Goal: Task Accomplishment & Management: Complete application form

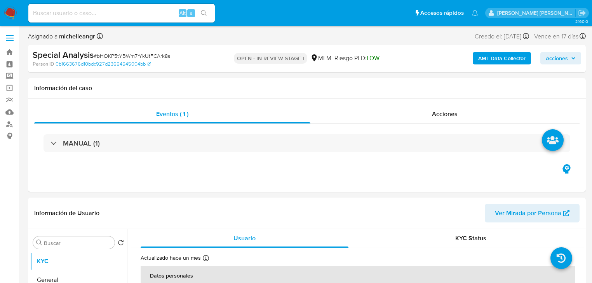
select select "10"
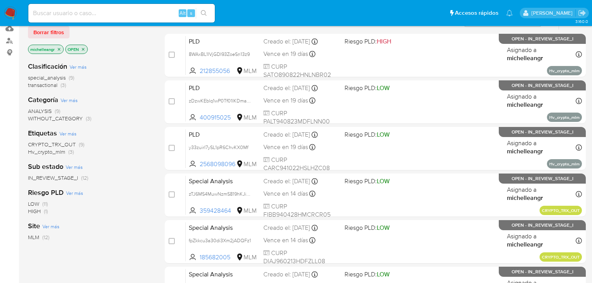
scroll to position [93, 0]
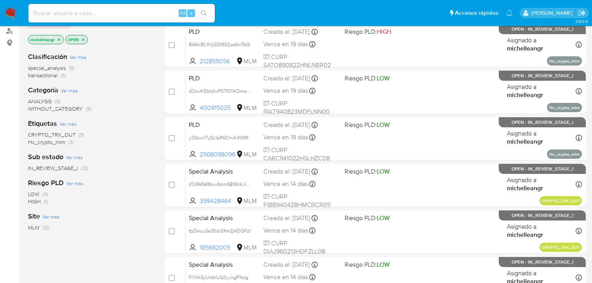
click at [59, 40] on icon "close-filter" at bounding box center [59, 39] width 5 height 5
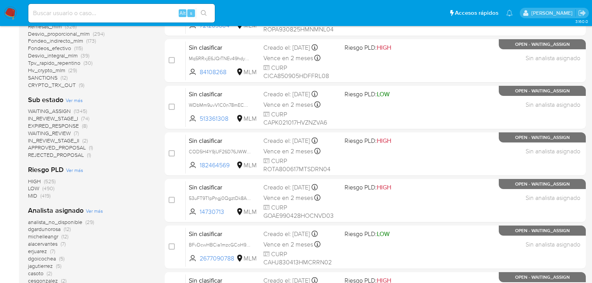
scroll to position [311, 0]
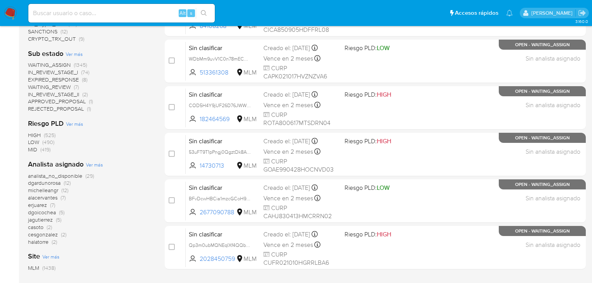
click at [46, 184] on span "dgardunorosa" at bounding box center [44, 183] width 33 height 8
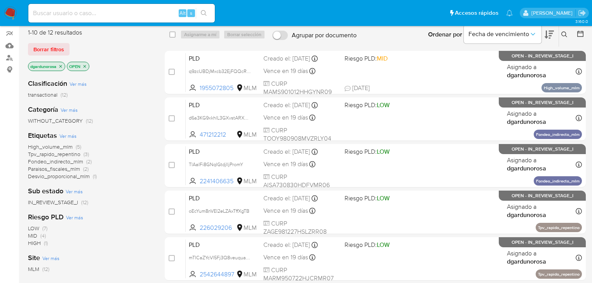
scroll to position [31, 0]
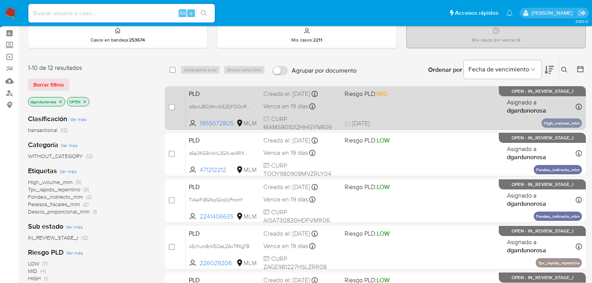
click at [218, 98] on div "PLD q9zcUBDjMxcb32EjFQQcRMxK 1955072805 MLM Riesgo PLD: MID Creado el: 12/08/20…" at bounding box center [384, 107] width 396 height 39
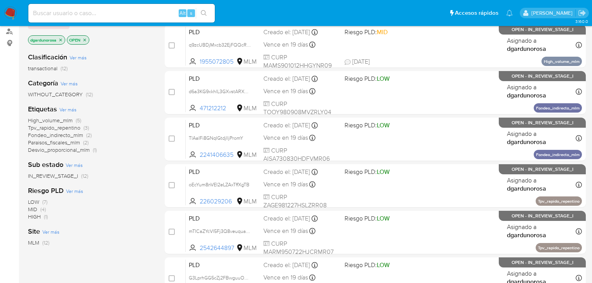
scroll to position [93, 0]
click at [61, 37] on icon "close-filter" at bounding box center [60, 39] width 5 height 5
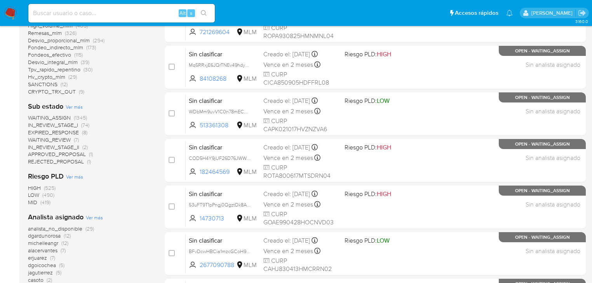
scroll to position [311, 0]
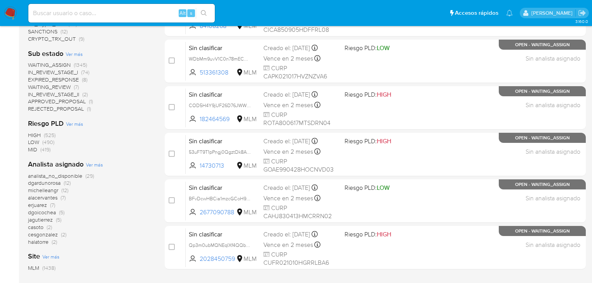
click at [48, 213] on span "dgoicochea" at bounding box center [42, 212] width 28 height 8
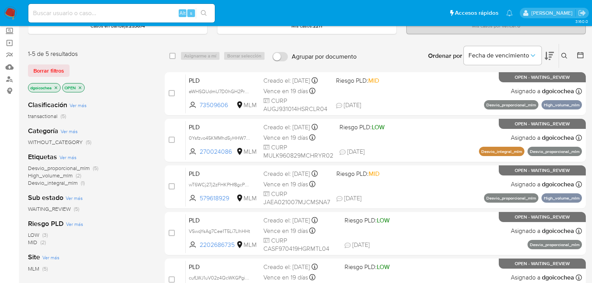
scroll to position [34, 0]
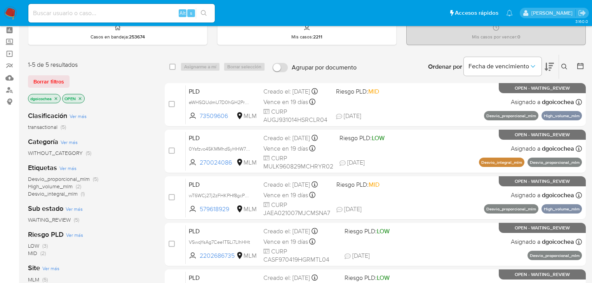
click at [57, 98] on icon "close-filter" at bounding box center [56, 98] width 5 height 5
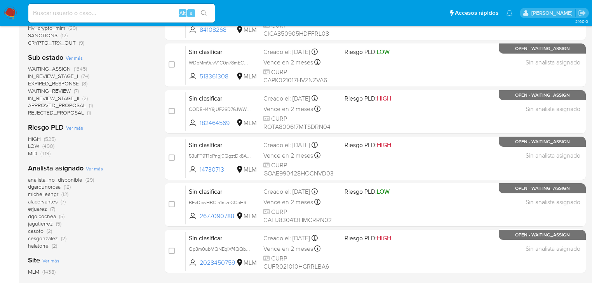
scroll to position [314, 0]
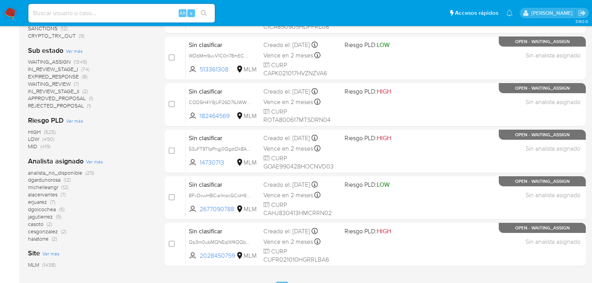
click at [48, 78] on span "EXPIRED_RESPONSE" at bounding box center [53, 77] width 51 height 8
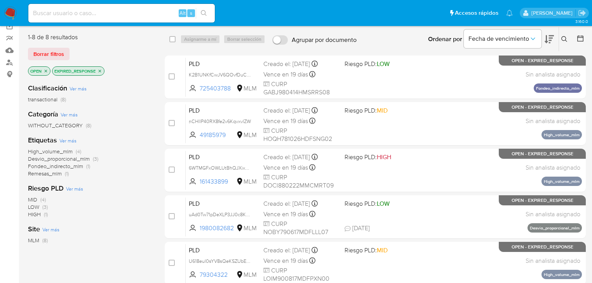
scroll to position [47, 0]
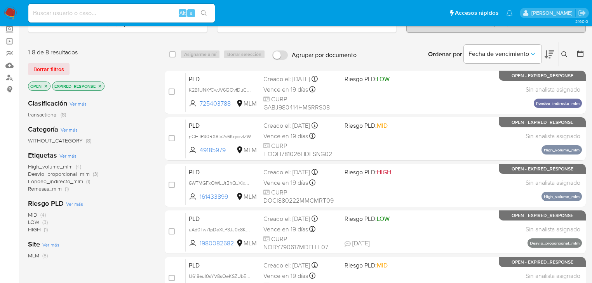
click at [98, 85] on icon "close-filter" at bounding box center [99, 86] width 5 height 5
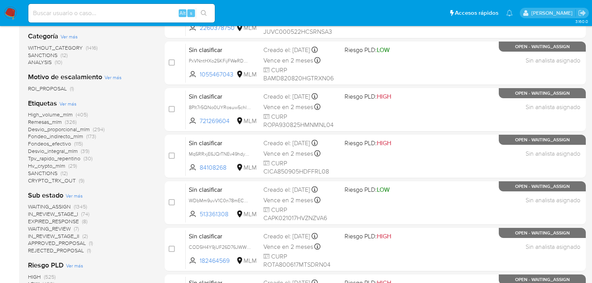
scroll to position [264, 0]
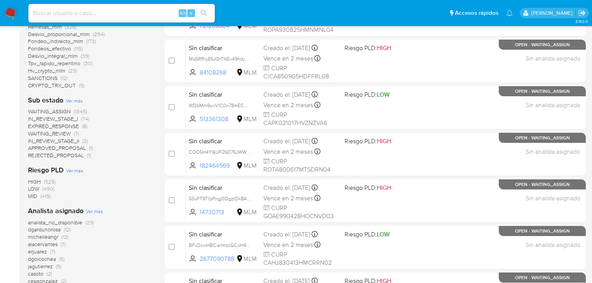
click at [56, 126] on span "EXPIRED_RESPONSE" at bounding box center [53, 126] width 51 height 8
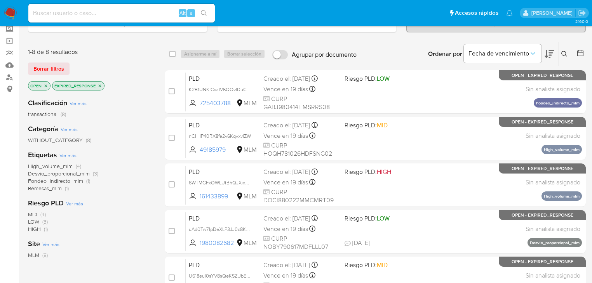
scroll to position [47, 0]
click at [101, 84] on icon "close-filter" at bounding box center [99, 86] width 5 height 5
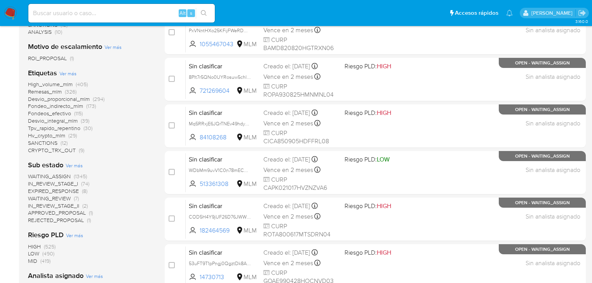
scroll to position [202, 0]
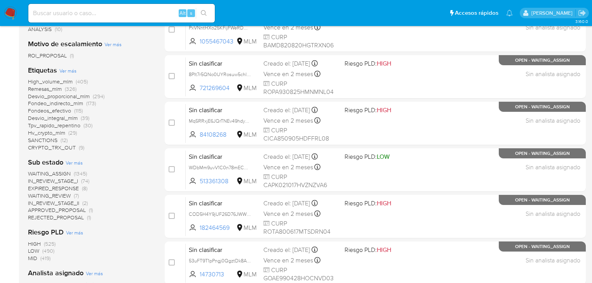
click at [65, 173] on span "WAITING_ASSIGN" at bounding box center [49, 174] width 43 height 8
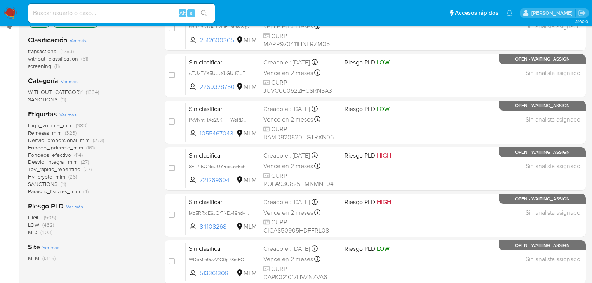
scroll to position [47, 0]
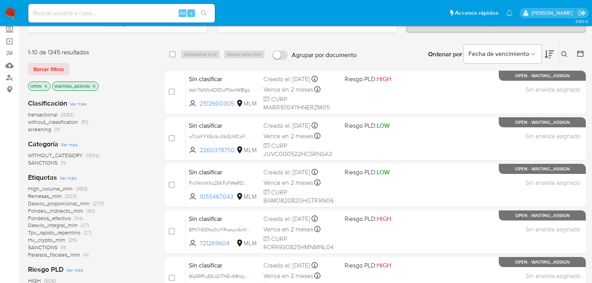
click at [94, 85] on icon "close-filter" at bounding box center [94, 86] width 3 height 3
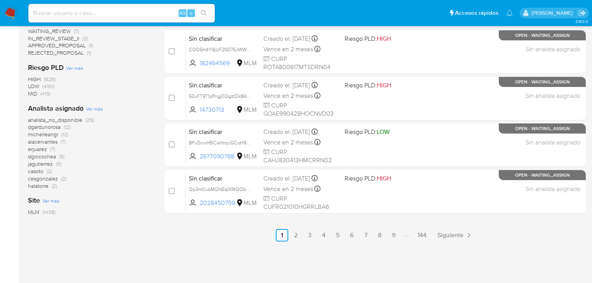
scroll to position [369, 0]
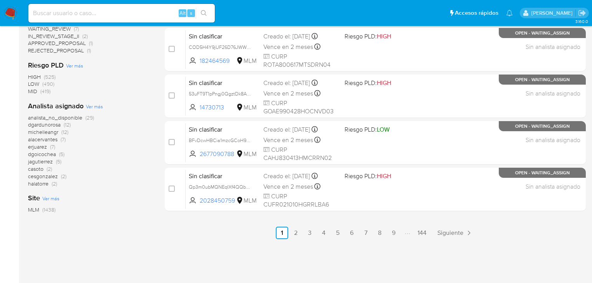
click at [44, 160] on span "jagutierrez" at bounding box center [40, 162] width 25 height 8
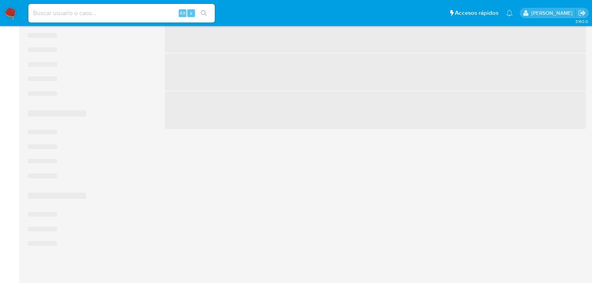
scroll to position [189, 0]
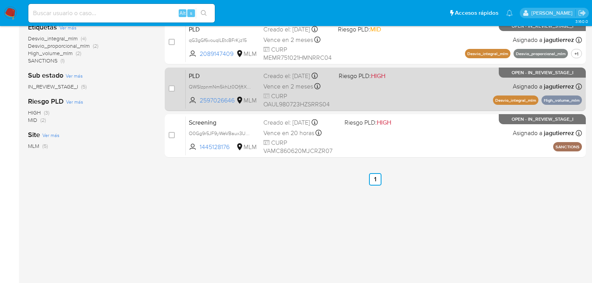
click at [258, 83] on div "PLD QWSIzpnmNm5khLt0OfjftXqz 2597026646 MLM Riesgo PLD: HIGH Creado el: 12/09/2…" at bounding box center [384, 88] width 396 height 39
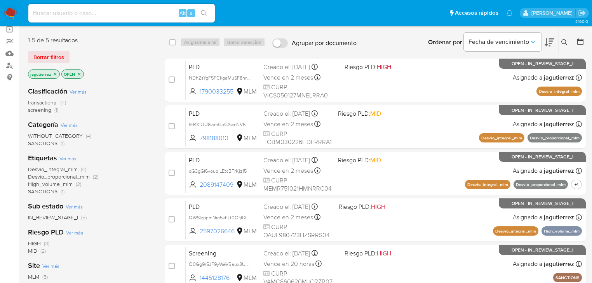
scroll to position [65, 0]
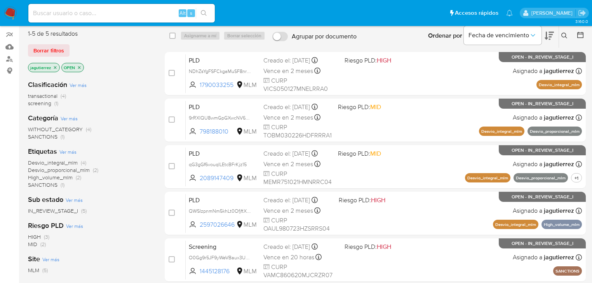
click at [55, 68] on icon "close-filter" at bounding box center [55, 67] width 5 height 5
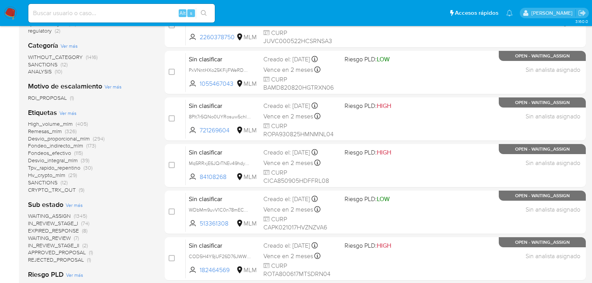
scroll to position [96, 0]
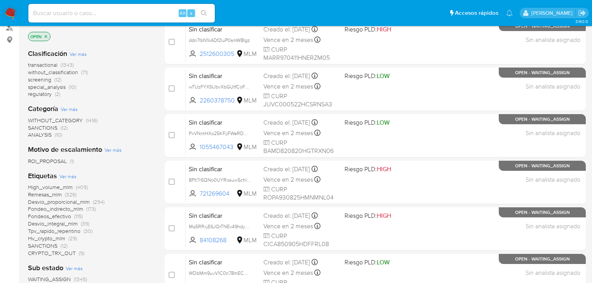
drag, startPoint x: 7, startPoint y: 12, endPoint x: 61, endPoint y: 43, distance: 62.8
click at [7, 12] on img at bounding box center [10, 13] width 13 height 13
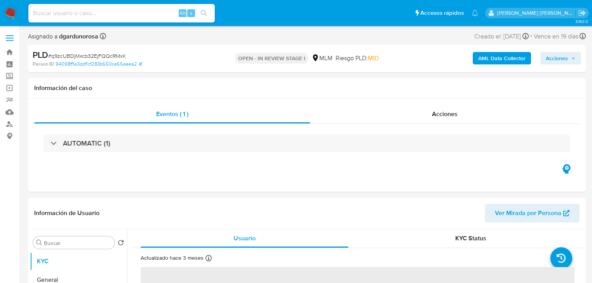
select select "10"
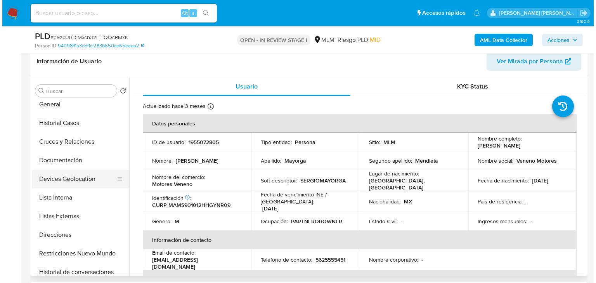
scroll to position [31, 0]
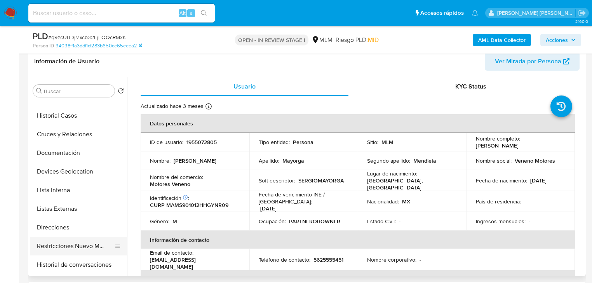
click at [81, 243] on button "Restricciones Nuevo Mundo" at bounding box center [75, 246] width 91 height 19
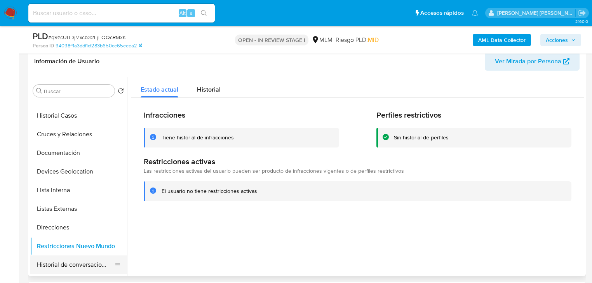
click at [87, 267] on button "Historial de conversaciones" at bounding box center [75, 264] width 91 height 19
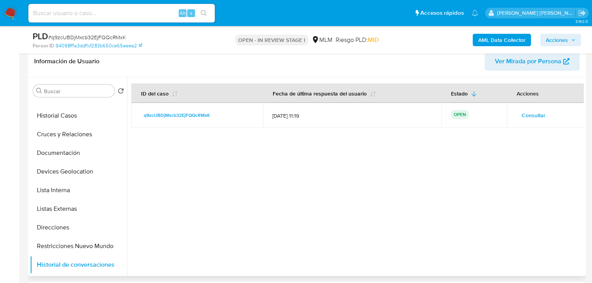
click at [535, 113] on span "Consultar" at bounding box center [533, 115] width 24 height 11
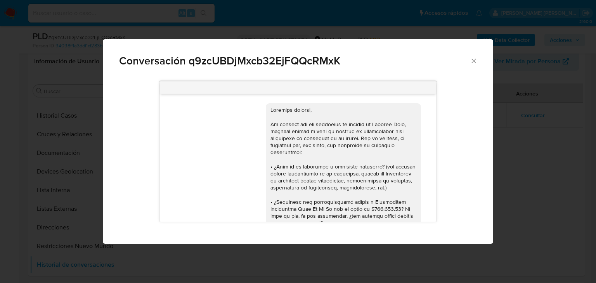
scroll to position [606, 0]
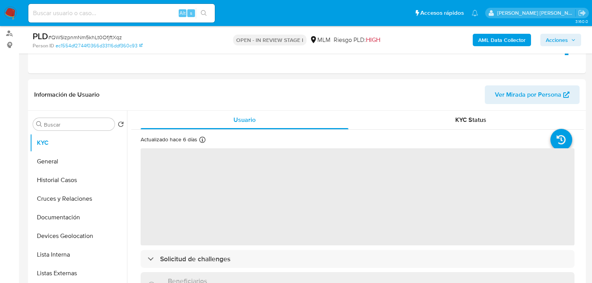
scroll to position [93, 0]
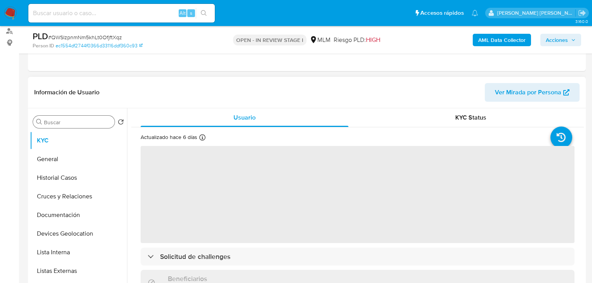
select select "10"
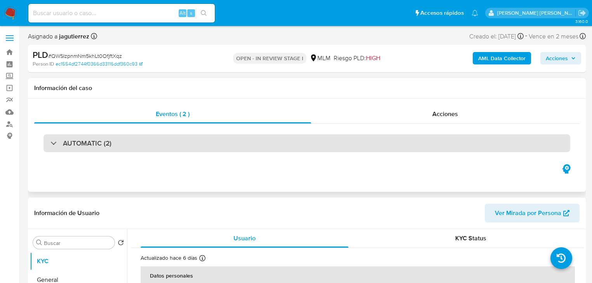
click at [54, 137] on div "AUTOMATIC (2)" at bounding box center [306, 143] width 526 height 18
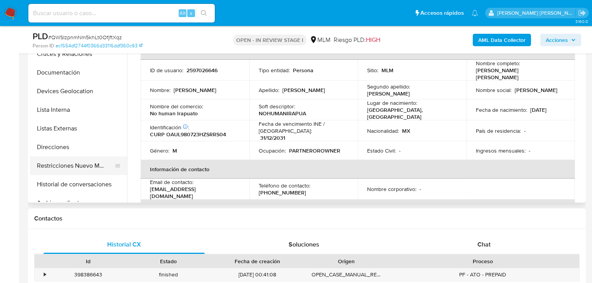
scroll to position [93, 0]
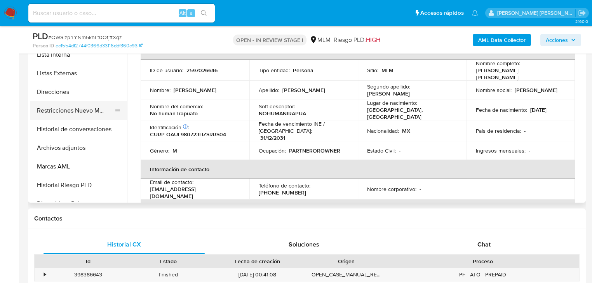
click at [85, 113] on button "Restricciones Nuevo Mundo" at bounding box center [75, 110] width 91 height 19
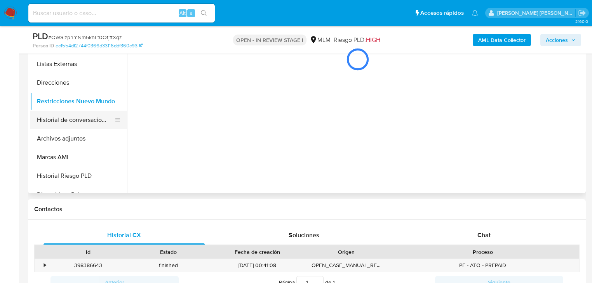
click at [85, 125] on button "Historial de conversaciones" at bounding box center [75, 120] width 91 height 19
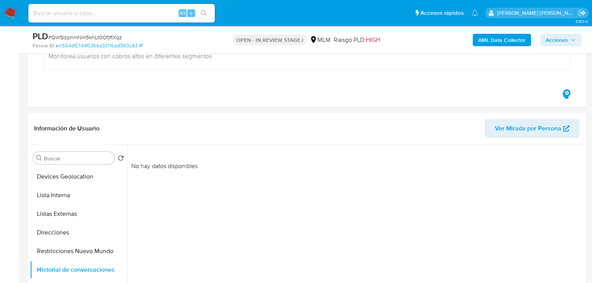
scroll to position [155, 0]
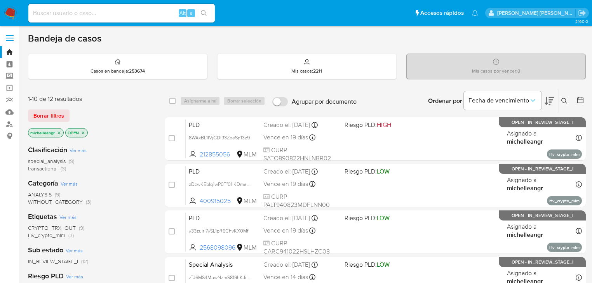
click at [88, 13] on input at bounding box center [121, 13] width 186 height 10
paste input "j0wAkU2Z9tqxaMdMOs6KgC8Q"
type input "j0wAkU2Z9tqxaMdMOs6KgC8Q"
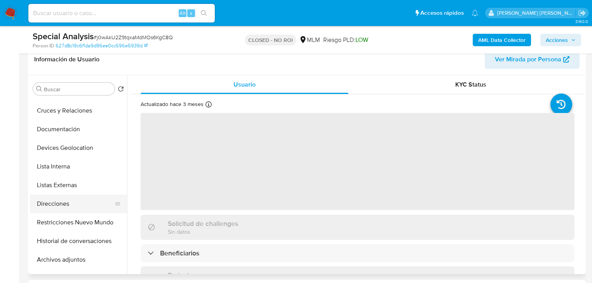
scroll to position [93, 0]
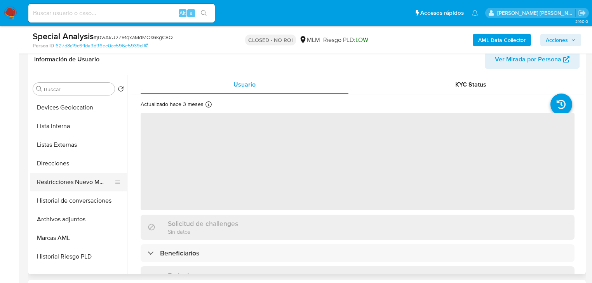
click at [80, 182] on button "Restricciones Nuevo Mundo" at bounding box center [75, 182] width 91 height 19
select select "10"
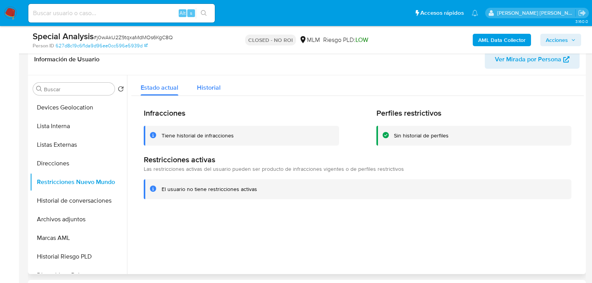
click at [215, 86] on span "Historial" at bounding box center [209, 87] width 24 height 9
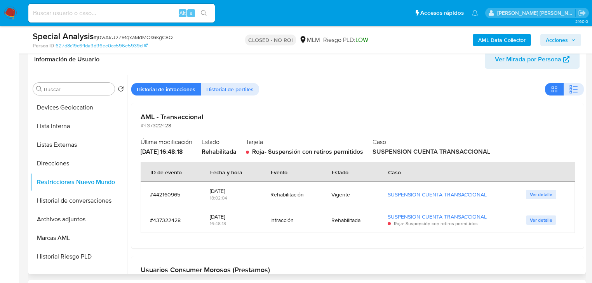
scroll to position [31, 0]
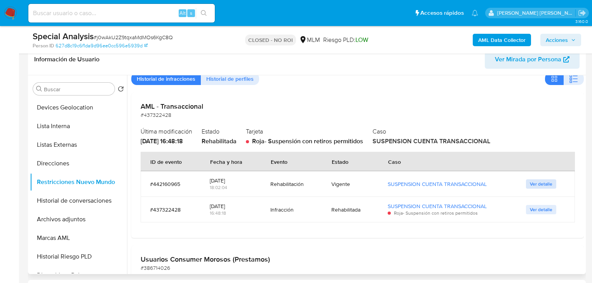
click at [535, 186] on span "Ver detalle" at bounding box center [540, 184] width 23 height 8
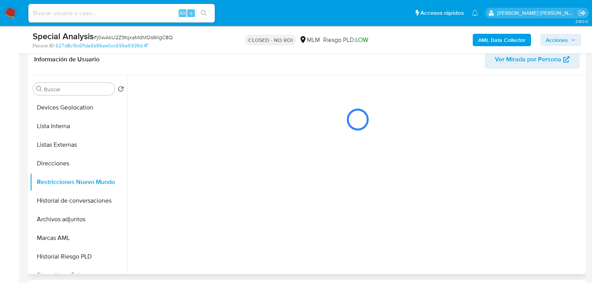
scroll to position [0, 0]
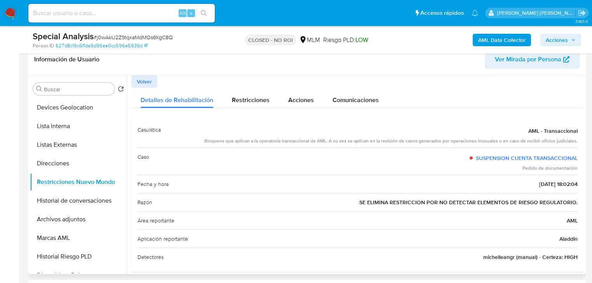
click at [151, 80] on span "Volver" at bounding box center [144, 81] width 15 height 11
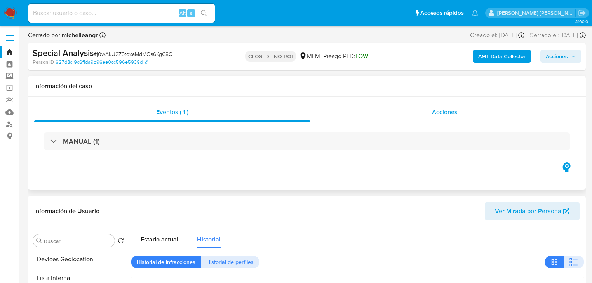
click at [444, 112] on span "Acciones" at bounding box center [445, 112] width 26 height 9
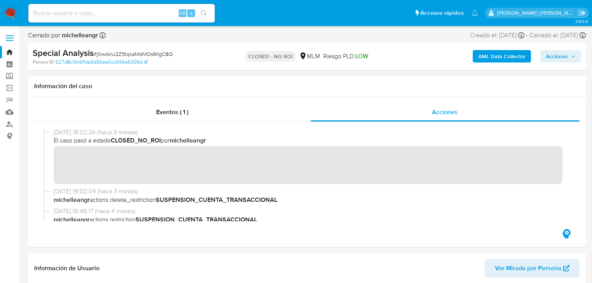
click at [106, 14] on input at bounding box center [121, 13] width 186 height 10
paste input "SeJkm5NDGLmD8ZN3AaktNLvN"
type input "SeJkm5NDGLmD8ZN3AaktNLvN"
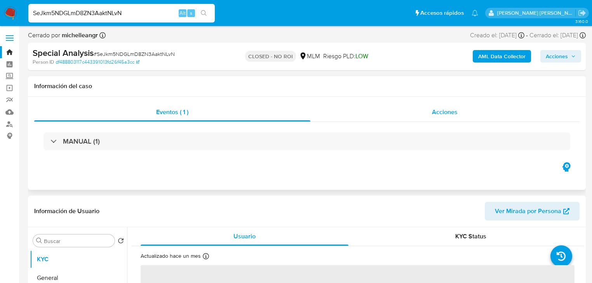
select select "10"
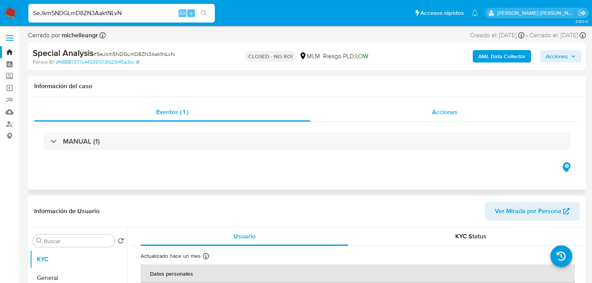
click at [453, 109] on span "Acciones" at bounding box center [445, 112] width 26 height 9
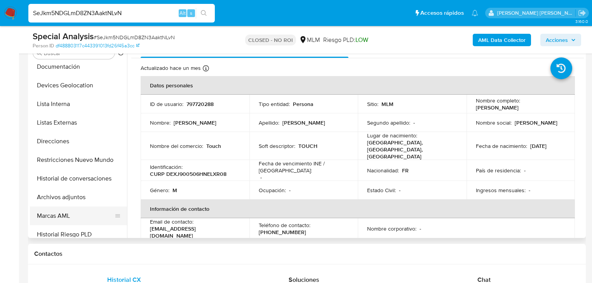
scroll to position [124, 0]
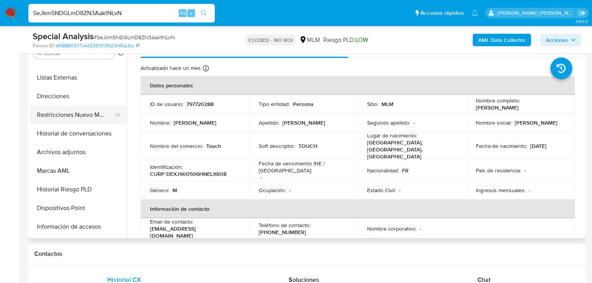
click at [92, 118] on button "Restricciones Nuevo Mundo" at bounding box center [75, 115] width 91 height 19
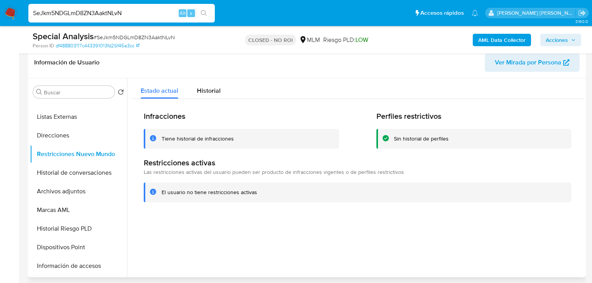
scroll to position [155, 0]
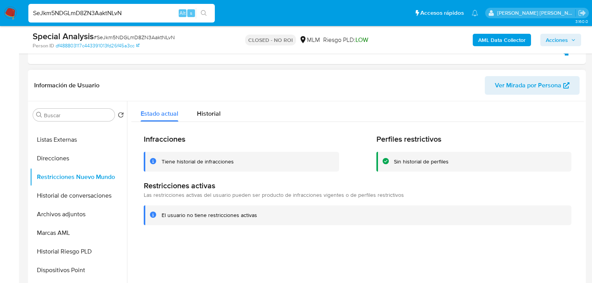
drag, startPoint x: 216, startPoint y: 109, endPoint x: 232, endPoint y: 114, distance: 16.8
click at [217, 109] on span "Historial" at bounding box center [209, 113] width 24 height 9
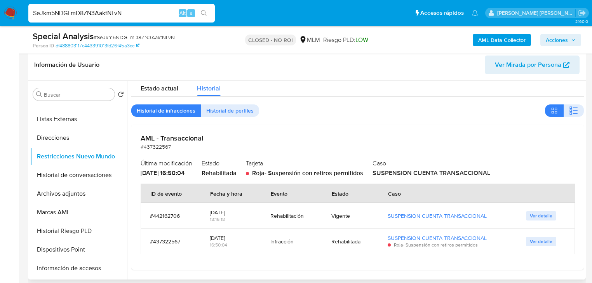
scroll to position [186, 0]
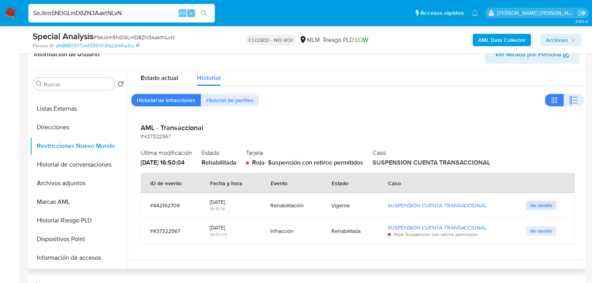
click at [531, 203] on span "Ver detalle" at bounding box center [540, 205] width 23 height 8
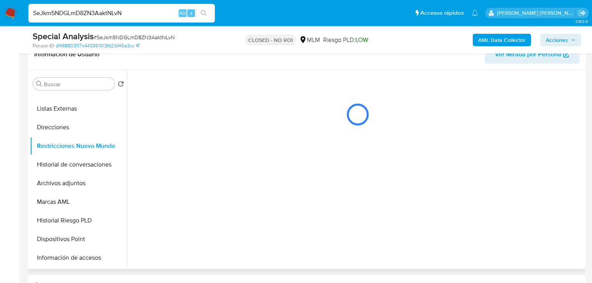
scroll to position [0, 0]
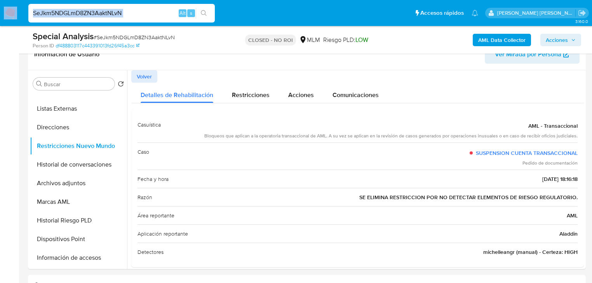
drag, startPoint x: 143, startPoint y: 19, endPoint x: 59, endPoint y: 5, distance: 85.4
click at [5, 1] on nav "Pausado Ver notificaciones SeJkm5NDGLmD8ZN3AaktNLvN Alt s Accesos rápidos Presi…" at bounding box center [296, 13] width 592 height 26
click at [104, 11] on input "SeJkm5NDGLmD8ZN3AaktNLvN" at bounding box center [121, 13] width 186 height 10
paste input "wfwnAYZXi6pivBhAfwtRG0cy"
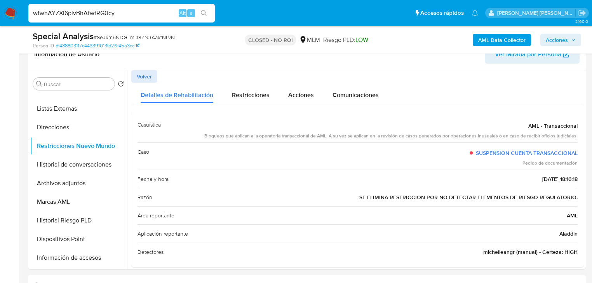
type input "wfwnAYZXi6pivBhAfwtRG0cy"
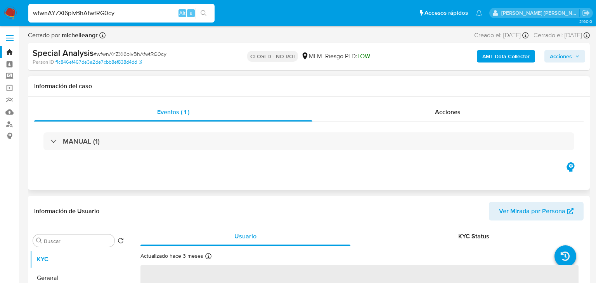
select select "10"
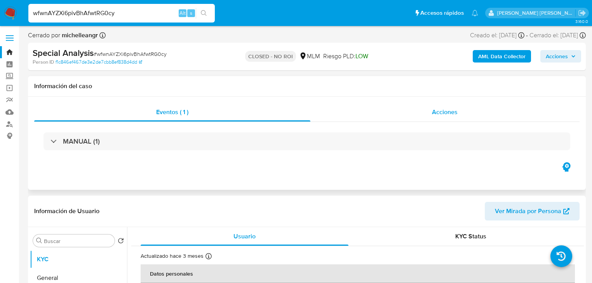
drag, startPoint x: 450, startPoint y: 109, endPoint x: 446, endPoint y: 113, distance: 5.5
click at [450, 109] on span "Acciones" at bounding box center [445, 112] width 26 height 9
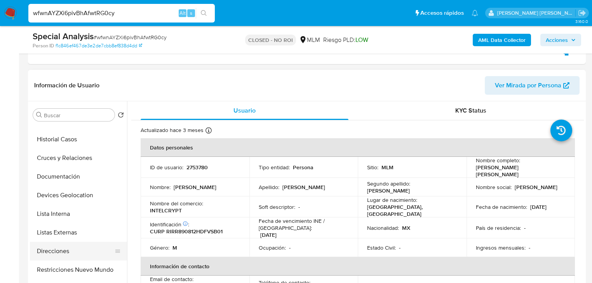
scroll to position [62, 0]
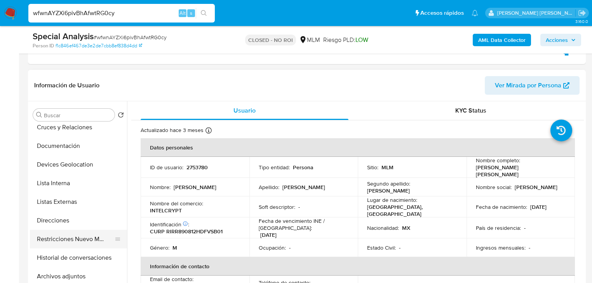
click at [88, 239] on button "Restricciones Nuevo Mundo" at bounding box center [75, 239] width 91 height 19
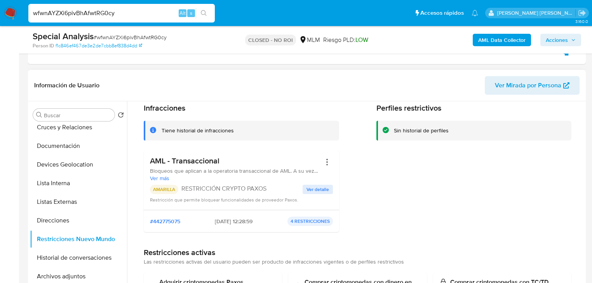
scroll to position [0, 0]
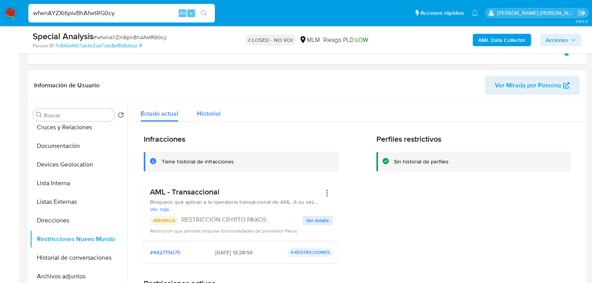
click at [210, 112] on span "Historial" at bounding box center [209, 113] width 24 height 9
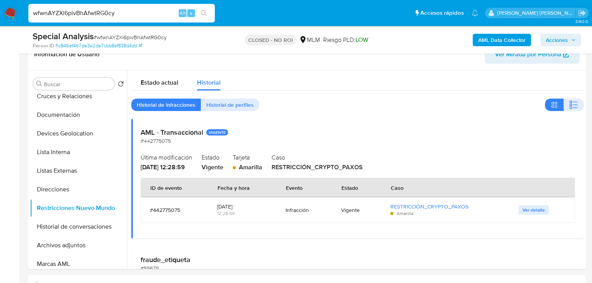
drag, startPoint x: 131, startPoint y: 11, endPoint x: 0, endPoint y: -24, distance: 136.0
paste input "Z5oPMrdUZaHDHVXagTp2qXuI"
type input "Z5oPMrdUZaHDHVXagTp2qXuI"
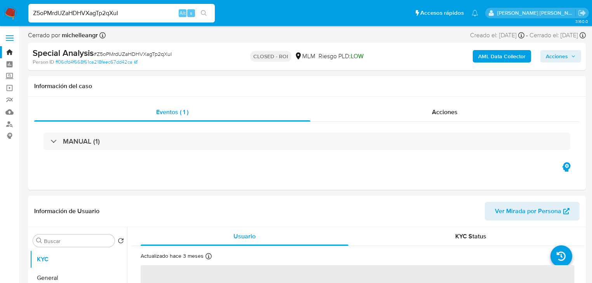
select select "10"
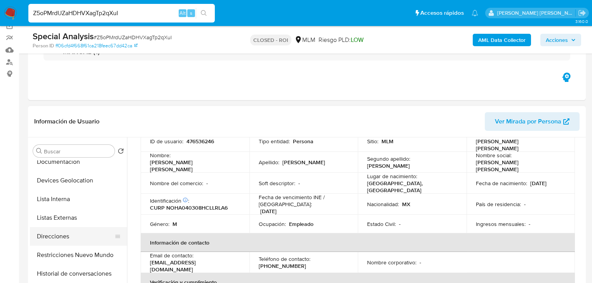
scroll to position [93, 0]
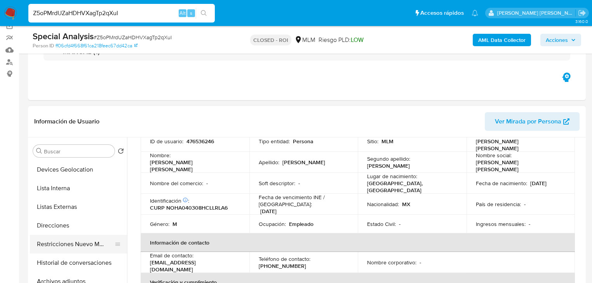
click at [86, 248] on button "Restricciones Nuevo Mundo" at bounding box center [75, 244] width 91 height 19
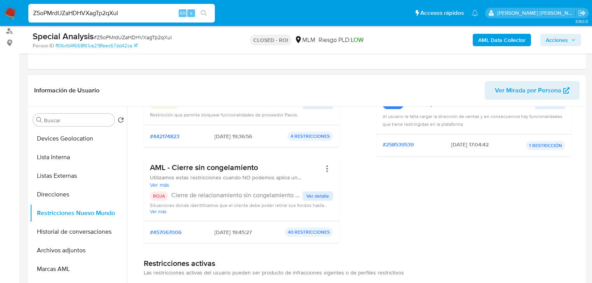
scroll to position [124, 0]
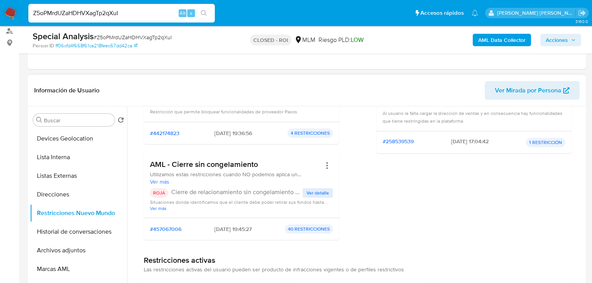
click at [316, 193] on span "Ver detalle" at bounding box center [317, 193] width 23 height 8
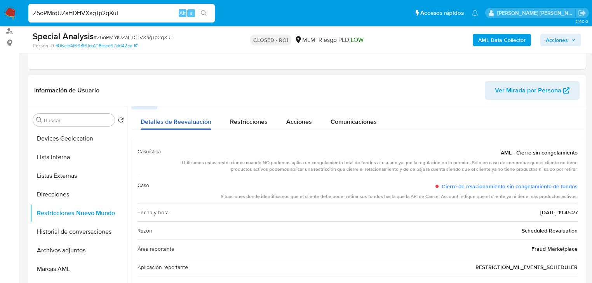
scroll to position [0, 0]
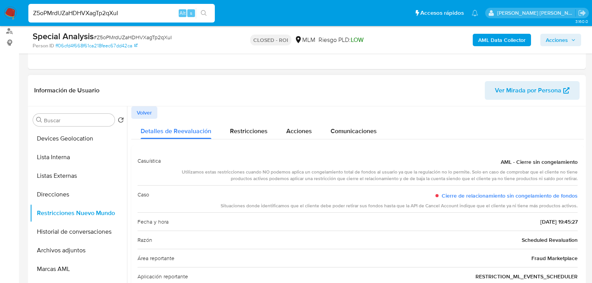
click at [152, 114] on button "Volver" at bounding box center [144, 112] width 26 height 12
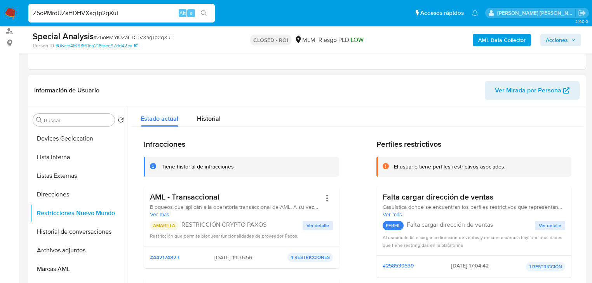
drag, startPoint x: 219, startPoint y: 122, endPoint x: 258, endPoint y: 132, distance: 40.4
click at [219, 121] on span "Historial" at bounding box center [209, 118] width 24 height 9
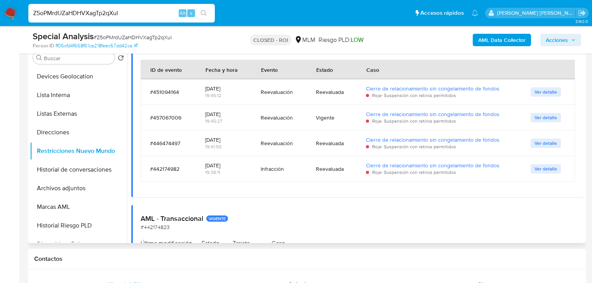
scroll to position [90, 0]
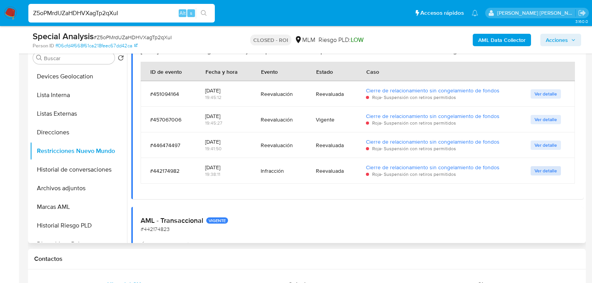
click at [530, 175] on button "Ver detalle" at bounding box center [545, 170] width 30 height 9
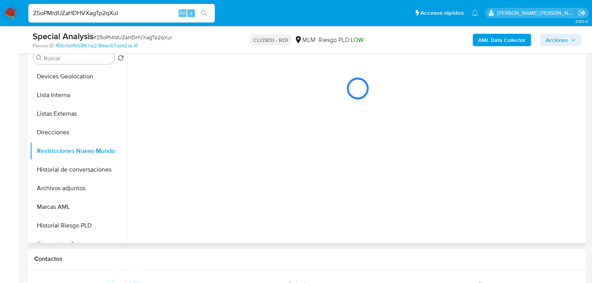
scroll to position [0, 0]
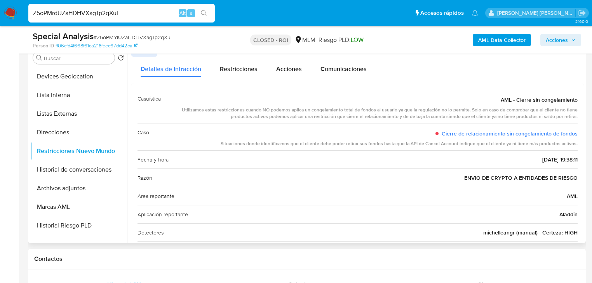
click at [153, 55] on button "Volver" at bounding box center [144, 50] width 26 height 12
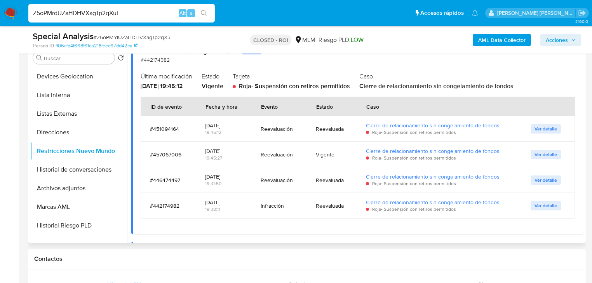
scroll to position [62, 0]
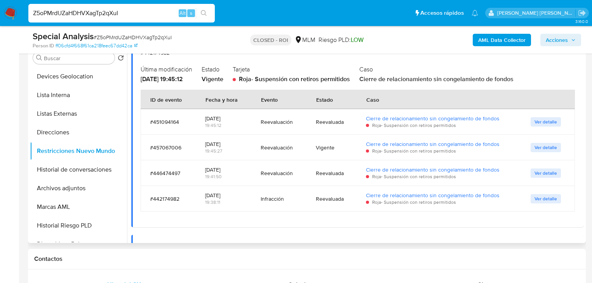
click at [546, 121] on span "Ver detalle" at bounding box center [545, 122] width 23 height 8
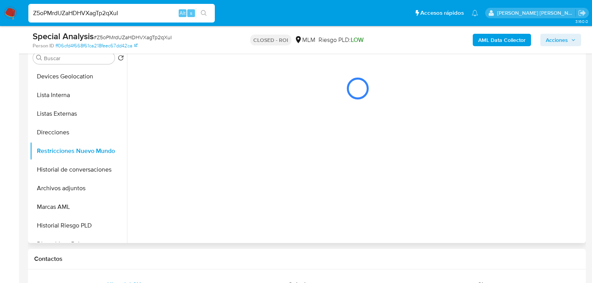
scroll to position [0, 0]
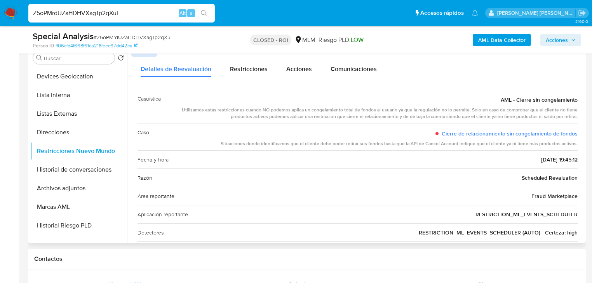
click at [146, 56] on div "Estado actual Historial Historial de infracciones Historial de perfiles AML - C…" at bounding box center [357, 164] width 452 height 240
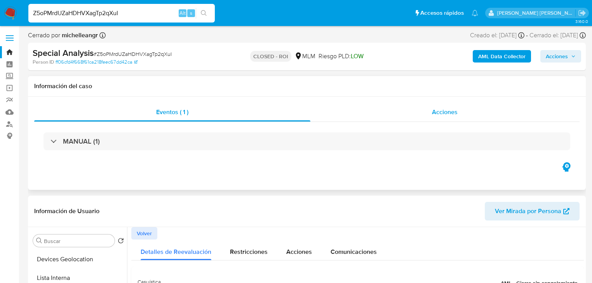
click at [438, 116] on span "Acciones" at bounding box center [445, 112] width 26 height 9
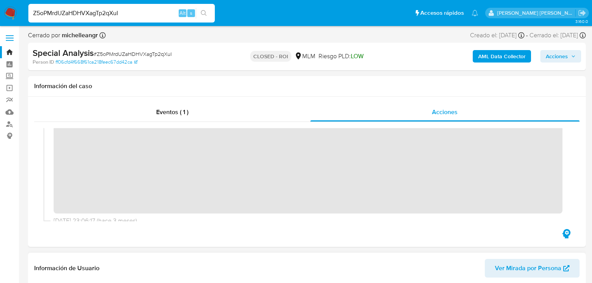
scroll to position [342, 0]
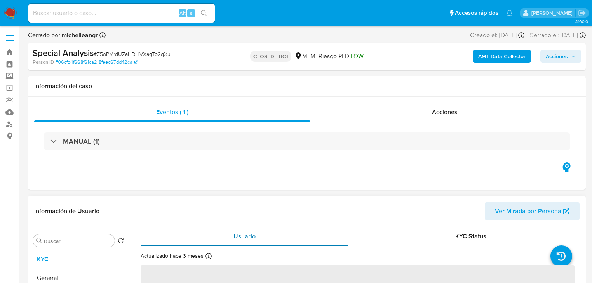
select select "10"
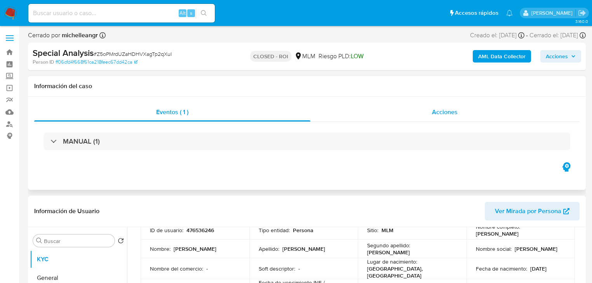
click at [446, 113] on span "Acciones" at bounding box center [445, 112] width 26 height 9
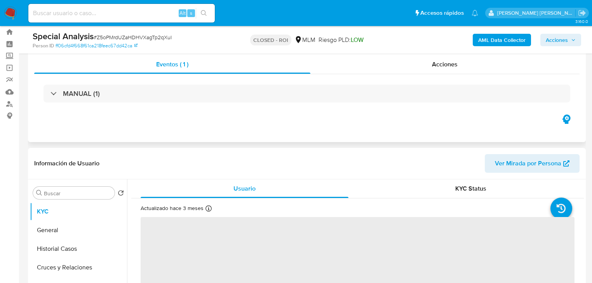
scroll to position [31, 0]
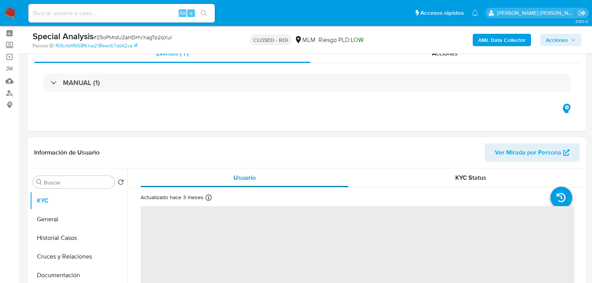
select select "10"
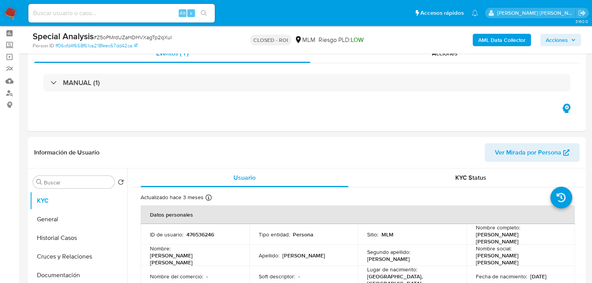
click at [7, 8] on img at bounding box center [10, 13] width 13 height 13
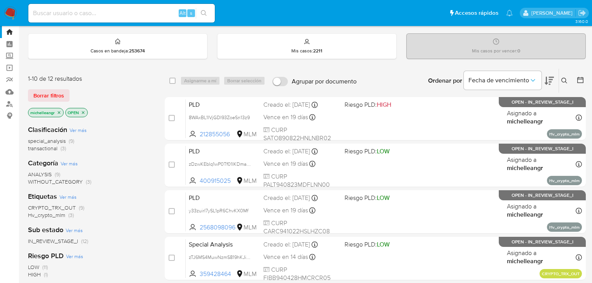
scroll to position [31, 0]
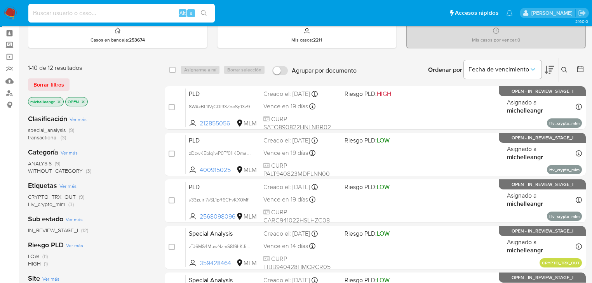
click at [96, 17] on input at bounding box center [121, 13] width 186 height 10
paste input "bHOKP5tYBWm7rYkUtFCArk8s"
type input "bHOKP5tYBWm7rYkUtFCArk8s"
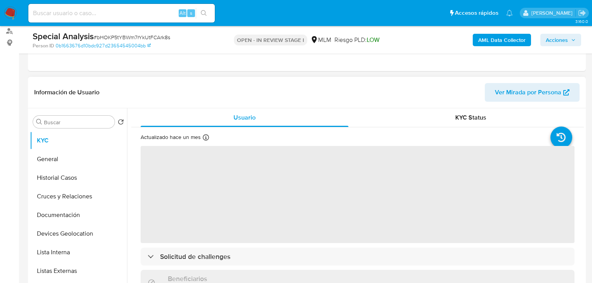
scroll to position [124, 0]
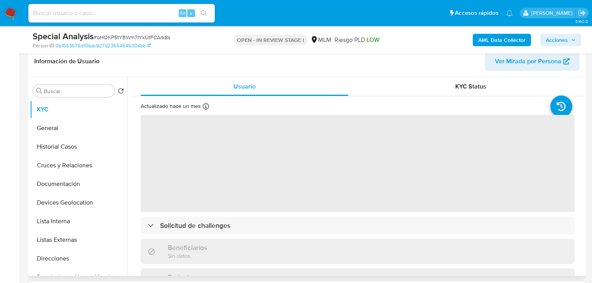
select select "10"
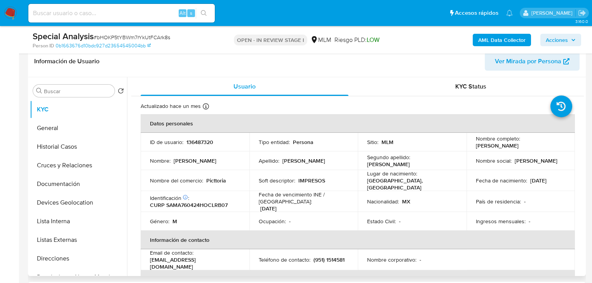
click at [208, 144] on p "136487320" at bounding box center [199, 142] width 27 height 7
click at [208, 143] on p "136487320" at bounding box center [199, 142] width 27 height 7
copy p "136487320"
drag, startPoint x: 517, startPoint y: 147, endPoint x: 554, endPoint y: 146, distance: 37.3
click at [560, 146] on td "Nombre completo : Abraham Gustavo Salinas Martinez" at bounding box center [520, 142] width 109 height 19
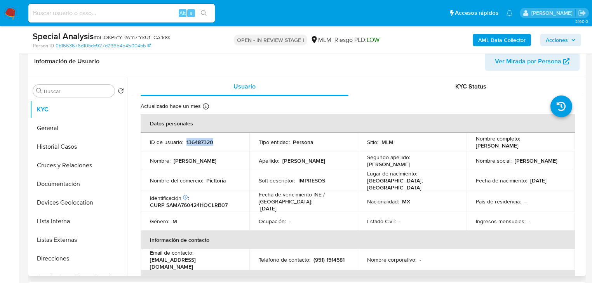
copy p "Abraham Gustavo Salinas Martinez"
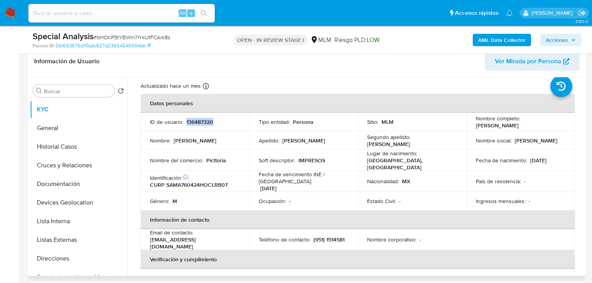
scroll to position [31, 0]
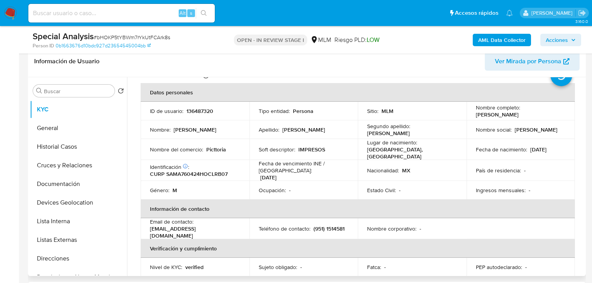
drag, startPoint x: 422, startPoint y: 146, endPoint x: 395, endPoint y: 146, distance: 27.6
click at [416, 146] on div "Lugar de nacimiento : MEXICO, OAXACA" at bounding box center [412, 149] width 90 height 21
click at [218, 156] on td "Nombre del comercio : Picttoria" at bounding box center [195, 149] width 109 height 21
click at [199, 170] on p "CURP SAMA760424HOCLRB07" at bounding box center [189, 173] width 78 height 7
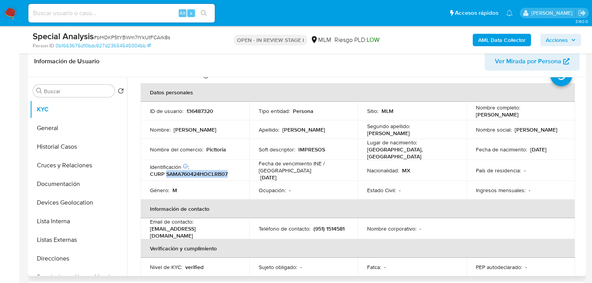
copy p "SAMA760424HOCLRB07"
click at [408, 163] on td "Nacionalidad : MX" at bounding box center [411, 170] width 109 height 21
click at [518, 146] on p "Fecha de nacimiento :" at bounding box center [500, 149] width 51 height 7
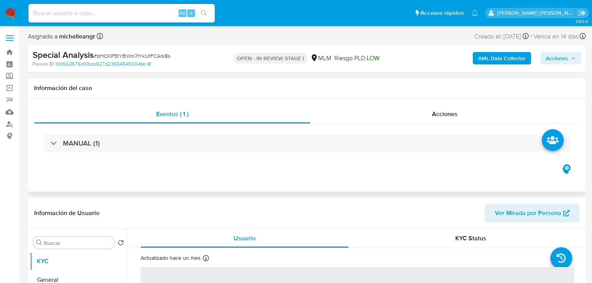
select select "10"
click at [12, 38] on span at bounding box center [10, 38] width 8 height 1
click at [0, 0] on input "checkbox" at bounding box center [0, 0] width 0 height 0
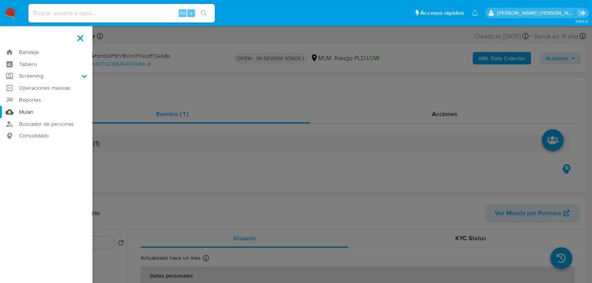
click at [22, 112] on link "Mulan" at bounding box center [46, 112] width 92 height 12
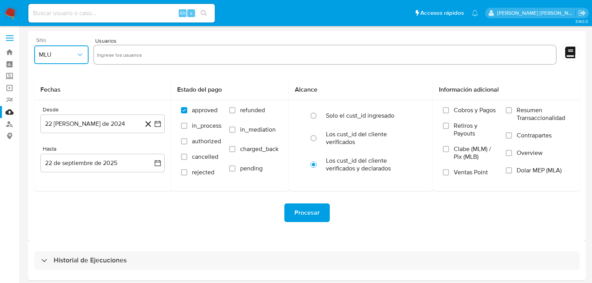
click at [60, 53] on span "MLU" at bounding box center [57, 55] width 37 height 8
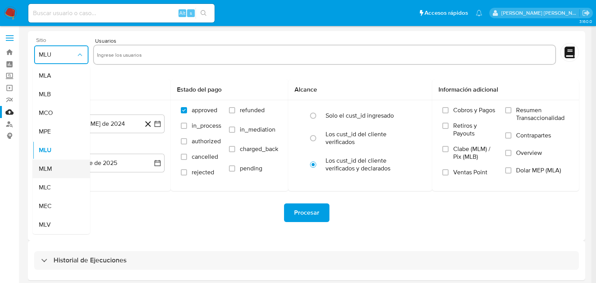
click at [45, 174] on div "MLM" at bounding box center [59, 169] width 40 height 19
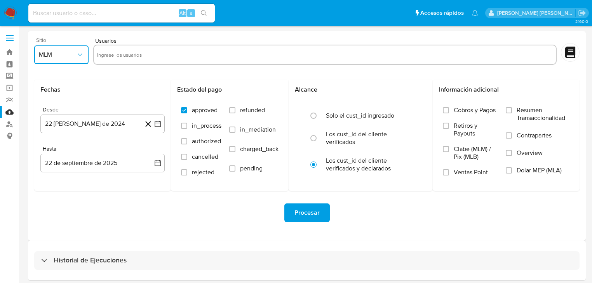
click at [140, 54] on input "text" at bounding box center [324, 55] width 455 height 12
type input "136487320"
paste input "2469694307"
type input "2469694307"
paste input "463731807"
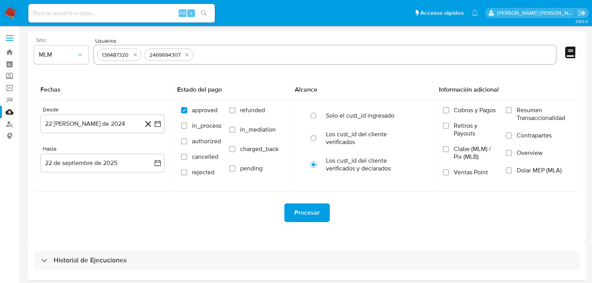
type input "463731807"
paste input "1186567948"
type input "1186567948"
paste input "1355649473"
type input "1355649473"
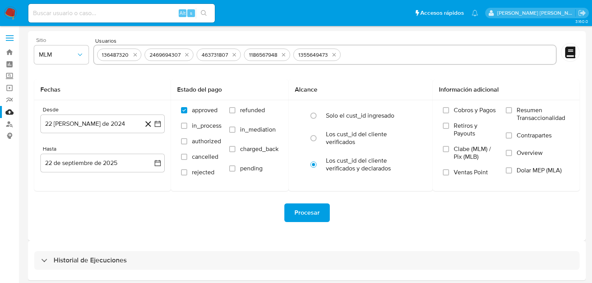
paste input "2277579735"
type input "2277579735"
paste input "1342529893"
type input "1342529893"
paste input "185682005"
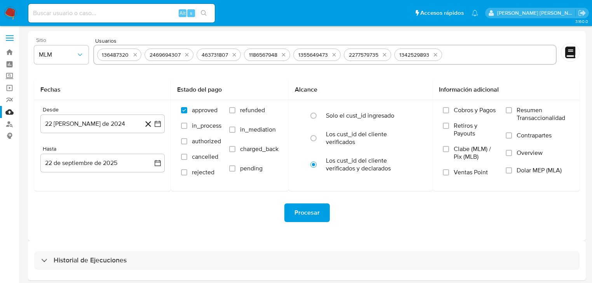
type input "185682005"
paste input "359428464"
type input "359428464"
drag, startPoint x: 94, startPoint y: 123, endPoint x: 104, endPoint y: 127, distance: 10.8
click at [94, 122] on button "22 [PERSON_NAME] de 2024" at bounding box center [102, 123] width 124 height 19
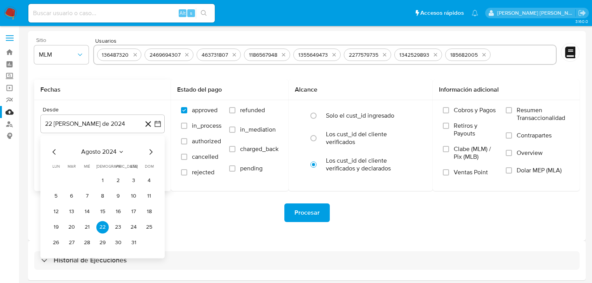
click at [111, 148] on span "agosto 2024" at bounding box center [98, 152] width 35 height 8
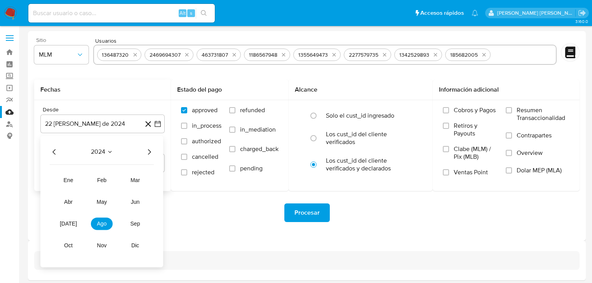
drag, startPoint x: 151, startPoint y: 154, endPoint x: 136, endPoint y: 160, distance: 16.0
click at [151, 153] on icon "Año siguiente" at bounding box center [148, 151] width 9 height 9
click at [71, 200] on span "abr" at bounding box center [68, 202] width 9 height 6
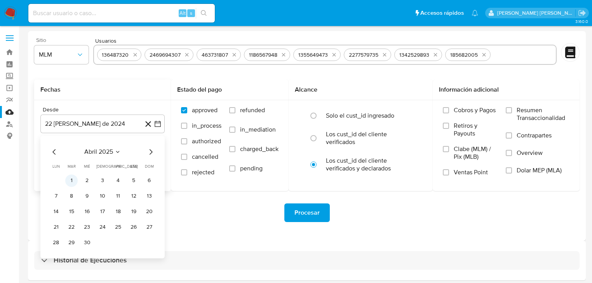
click at [72, 186] on button "1" at bounding box center [71, 180] width 12 height 12
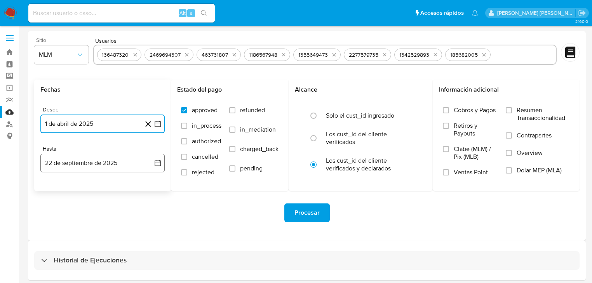
drag, startPoint x: 78, startPoint y: 161, endPoint x: 80, endPoint y: 166, distance: 4.9
click at [78, 161] on button "22 de septiembre de 2025" at bounding box center [102, 163] width 124 height 19
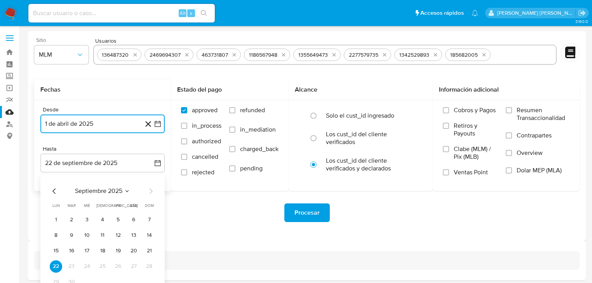
click at [50, 191] on icon "Mes anterior" at bounding box center [54, 190] width 9 height 9
click at [56, 189] on icon "Mes anterior" at bounding box center [54, 190] width 9 height 9
click at [104, 281] on button "31" at bounding box center [102, 282] width 12 height 12
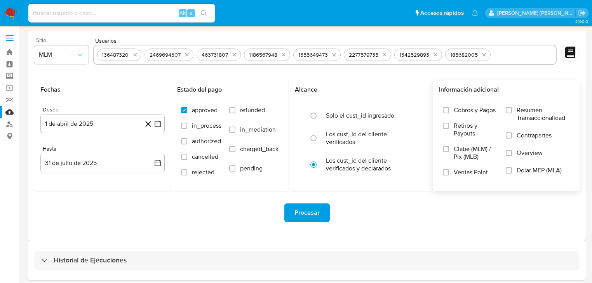
click at [504, 154] on div "Cobros y Pagos Retiros y Payouts Clabe (MLM) / Pix (MLB) Ventas Point Resumen T…" at bounding box center [506, 145] width 134 height 78
click at [515, 153] on label "Overview" at bounding box center [537, 157] width 64 height 17
click at [512, 153] on input "Overview" at bounding box center [508, 153] width 6 height 6
click at [314, 215] on span "Procesar" at bounding box center [306, 212] width 25 height 17
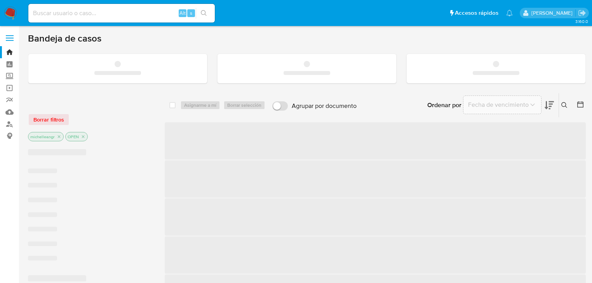
click at [61, 17] on input at bounding box center [121, 13] width 186 height 10
paste input "136487320"
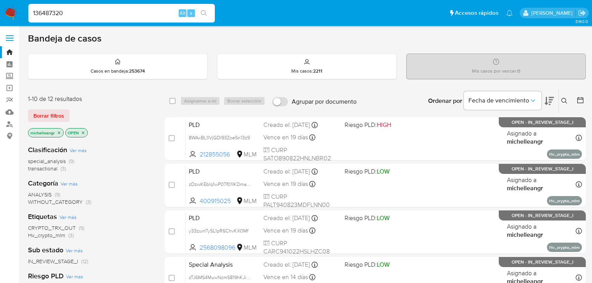
type input "136487320"
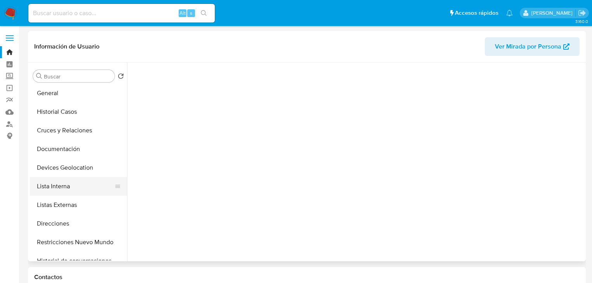
scroll to position [31, 0]
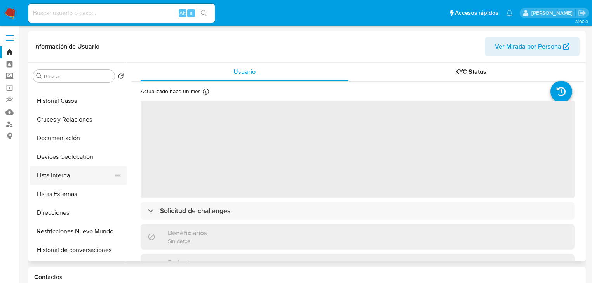
click at [73, 181] on button "Lista Interna" at bounding box center [75, 175] width 91 height 19
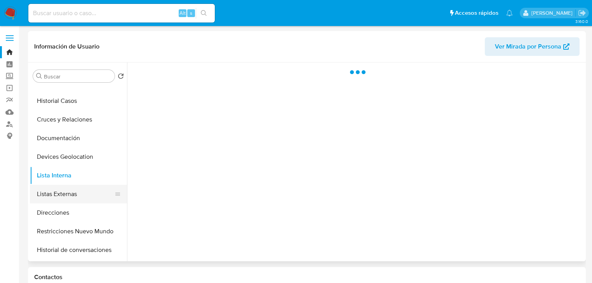
click at [75, 191] on button "Listas Externas" at bounding box center [75, 194] width 91 height 19
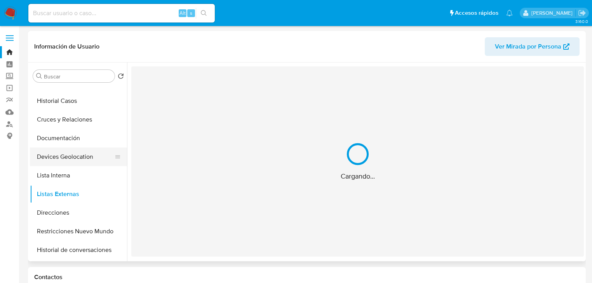
select select "10"
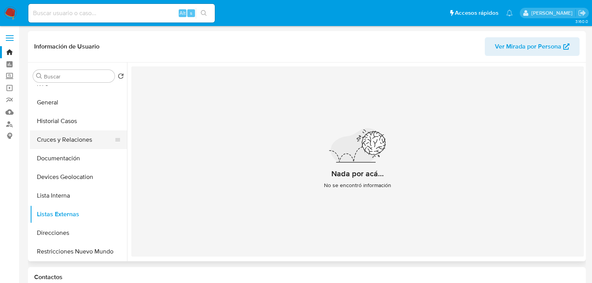
scroll to position [0, 0]
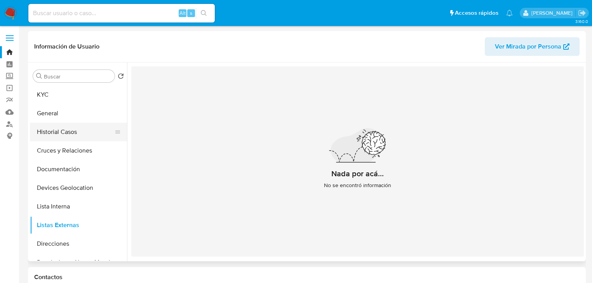
click at [71, 133] on button "Historial Casos" at bounding box center [75, 132] width 91 height 19
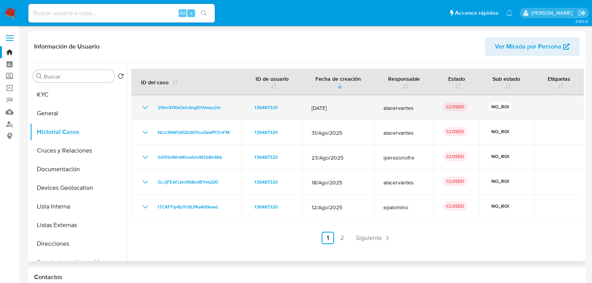
click at [146, 107] on icon "Mostrar/Ocultar" at bounding box center [144, 107] width 5 height 3
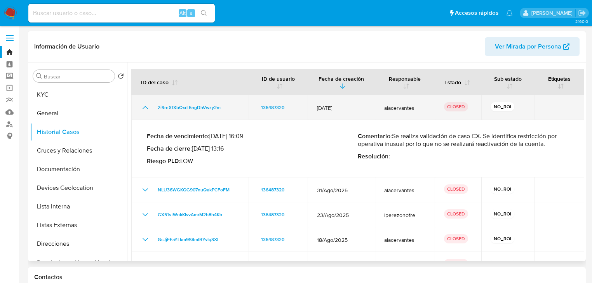
click at [146, 107] on icon "Mostrar/Ocultar" at bounding box center [144, 107] width 5 height 3
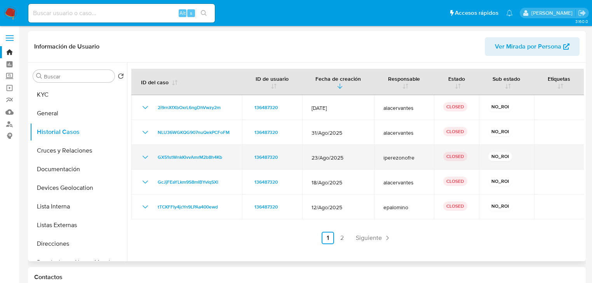
click at [143, 155] on icon "Mostrar/Ocultar" at bounding box center [145, 157] width 9 height 9
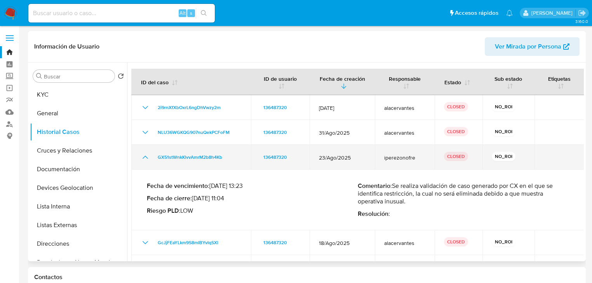
click at [143, 155] on icon "Mostrar/Ocultar" at bounding box center [145, 157] width 9 height 9
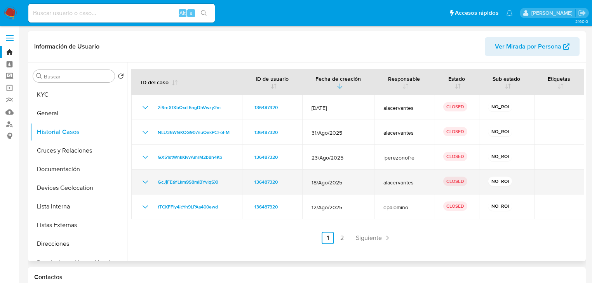
click at [143, 179] on icon "Mostrar/Ocultar" at bounding box center [145, 181] width 9 height 9
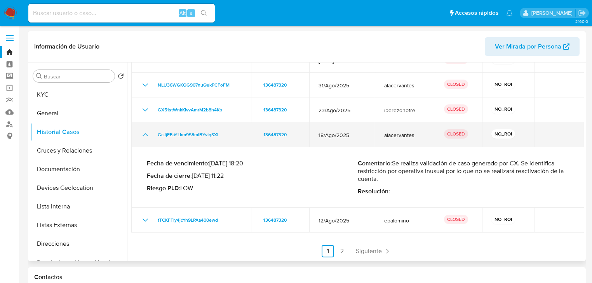
scroll to position [48, 0]
click at [146, 133] on icon "Mostrar/Ocultar" at bounding box center [144, 134] width 5 height 3
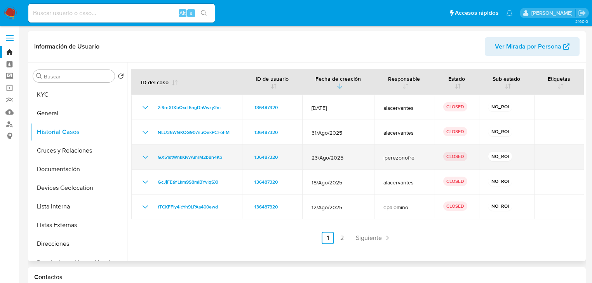
scroll to position [0, 0]
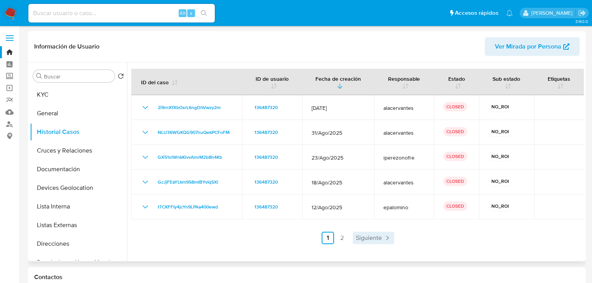
click at [366, 239] on span "Siguiente" at bounding box center [369, 238] width 26 height 6
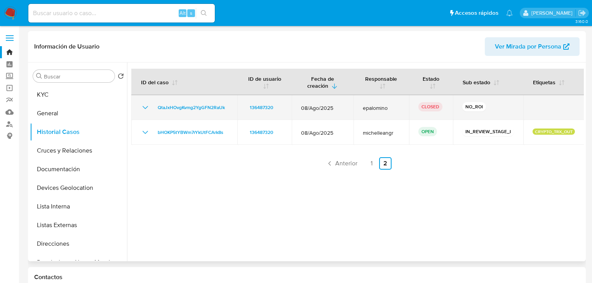
click at [146, 106] on icon "Mostrar/Ocultar" at bounding box center [145, 107] width 9 height 9
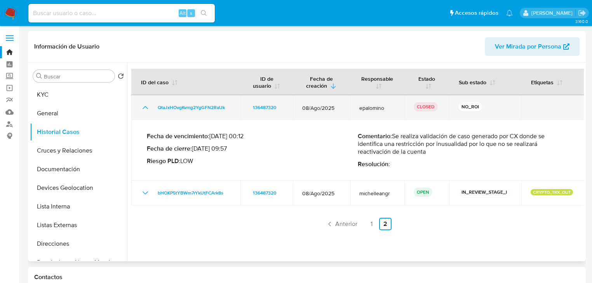
click at [146, 106] on icon "Mostrar/Ocultar" at bounding box center [145, 107] width 9 height 9
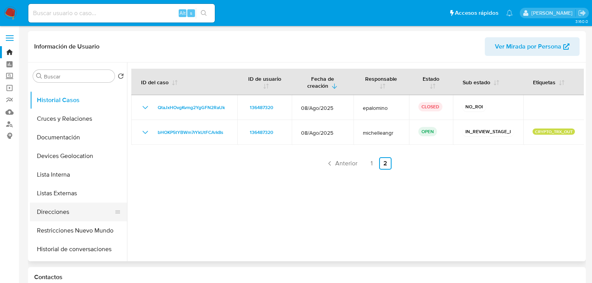
scroll to position [62, 0]
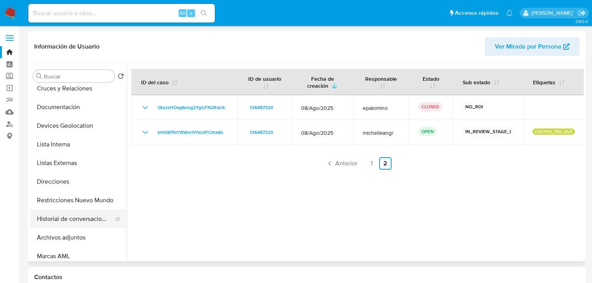
click at [101, 219] on button "Historial de conversaciones" at bounding box center [75, 219] width 91 height 19
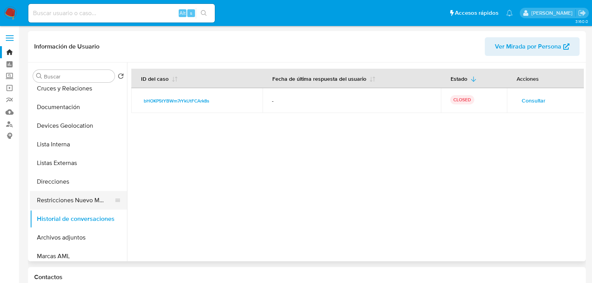
click at [89, 200] on button "Restricciones Nuevo Mundo" at bounding box center [75, 200] width 91 height 19
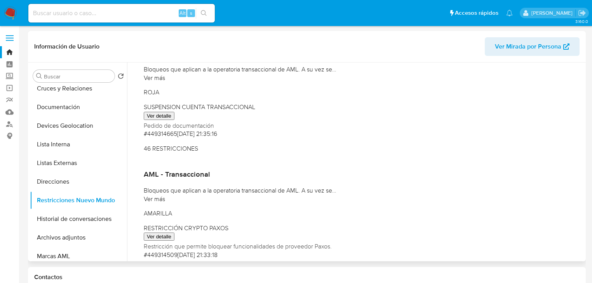
scroll to position [124, 0]
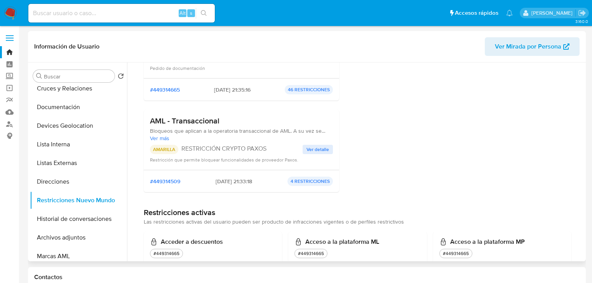
click at [314, 149] on span "Ver detalle" at bounding box center [317, 150] width 23 height 8
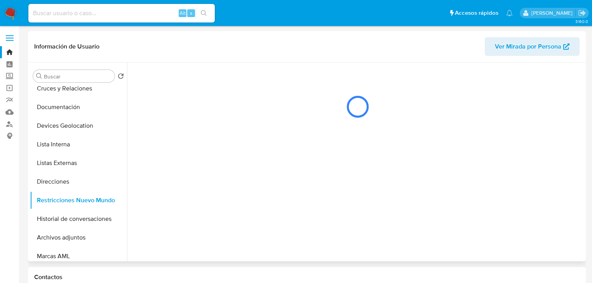
scroll to position [0, 0]
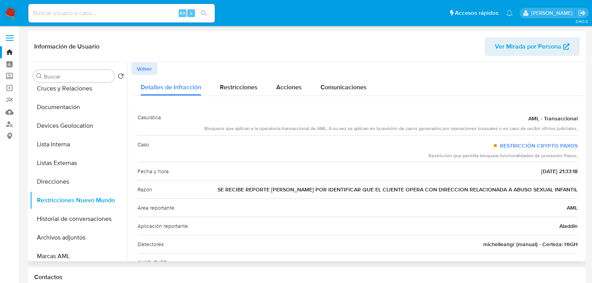
click at [142, 70] on span "Volver" at bounding box center [144, 68] width 15 height 11
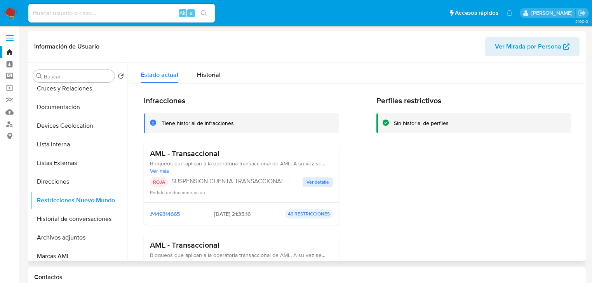
click at [311, 182] on span "Ver detalle" at bounding box center [317, 182] width 23 height 8
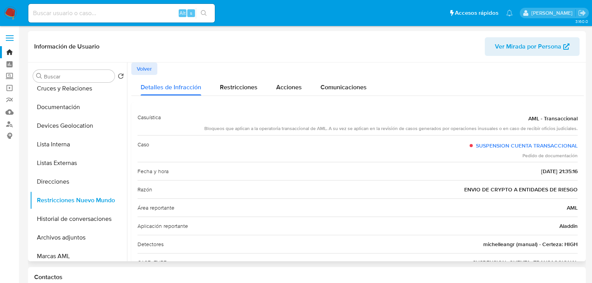
click at [141, 73] on span "Volver" at bounding box center [144, 68] width 15 height 11
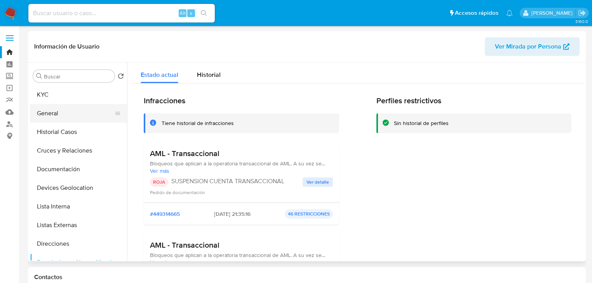
drag, startPoint x: 71, startPoint y: 112, endPoint x: 67, endPoint y: 106, distance: 7.0
click at [71, 109] on button "General" at bounding box center [75, 113] width 91 height 19
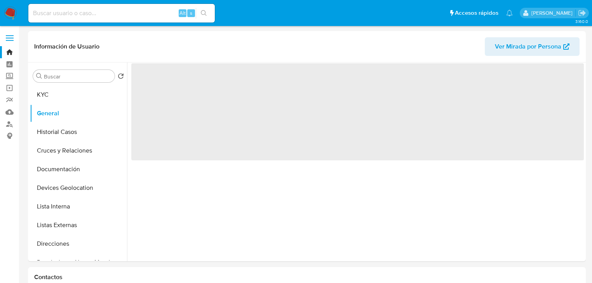
drag, startPoint x: 65, startPoint y: 101, endPoint x: 127, endPoint y: 107, distance: 62.4
click at [65, 100] on button "KYC" at bounding box center [78, 94] width 97 height 19
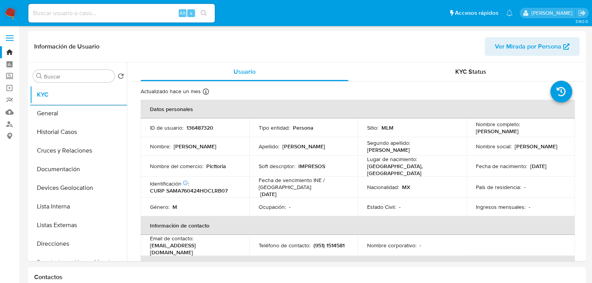
click at [70, 17] on input at bounding box center [121, 13] width 186 height 10
paste input "bHOKP5tYBWm7rYkUtFCArk8s"
type input "bHOKP5tYBWm7rYkUtFCArk8s"
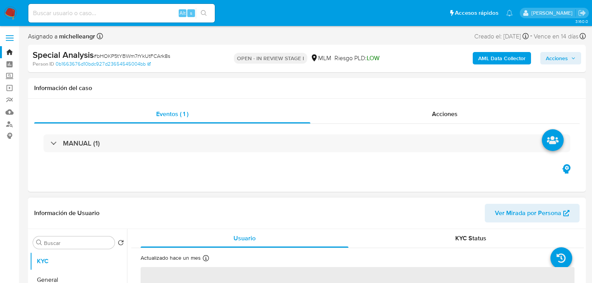
select select "10"
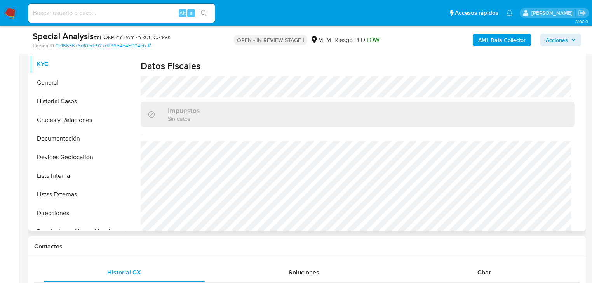
scroll to position [482, 0]
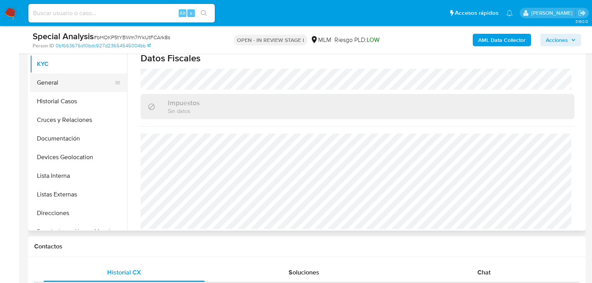
click at [57, 81] on button "General" at bounding box center [75, 82] width 91 height 19
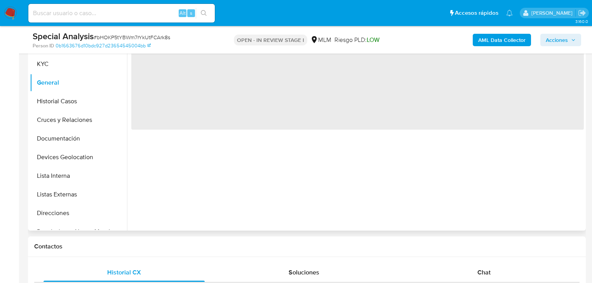
scroll to position [0, 0]
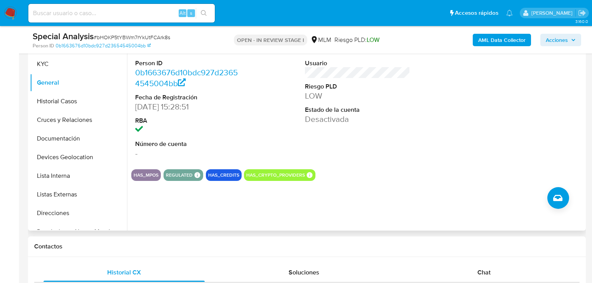
click at [205, 121] on dt "RBA" at bounding box center [187, 120] width 105 height 9
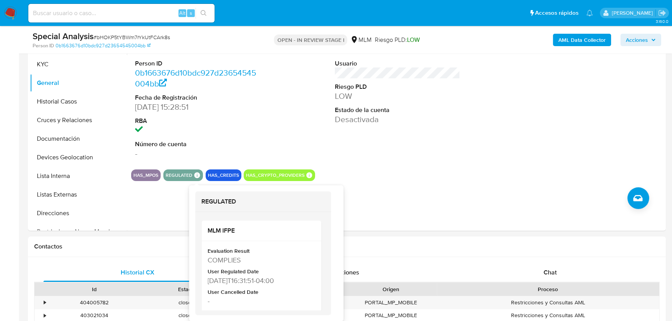
scroll to position [178, 0]
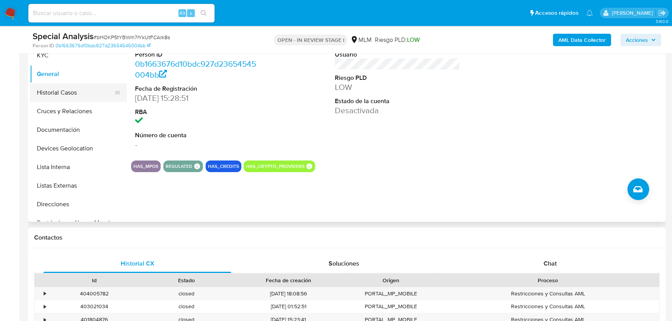
click at [57, 85] on button "Historial Casos" at bounding box center [75, 92] width 91 height 19
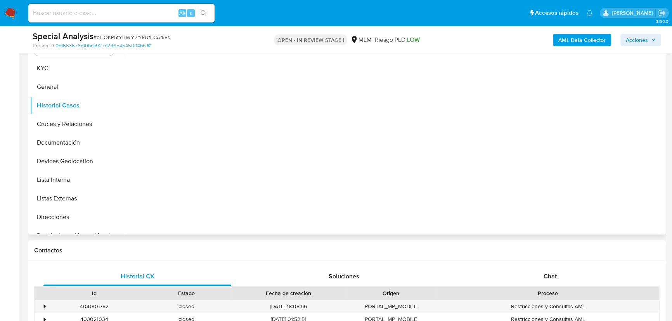
scroll to position [143, 0]
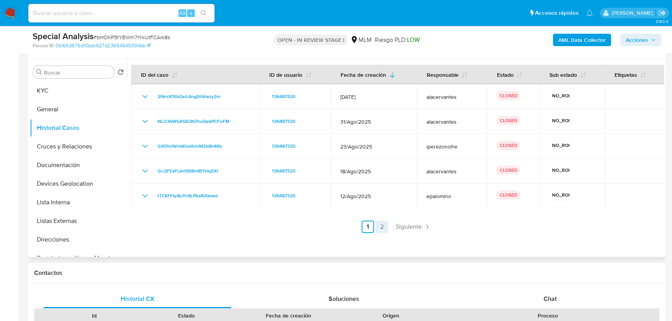
click at [418, 224] on span "Siguiente" at bounding box center [409, 227] width 26 height 6
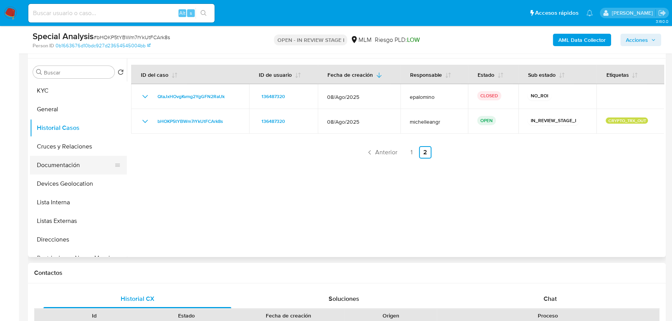
click at [73, 166] on button "Documentación" at bounding box center [75, 165] width 91 height 19
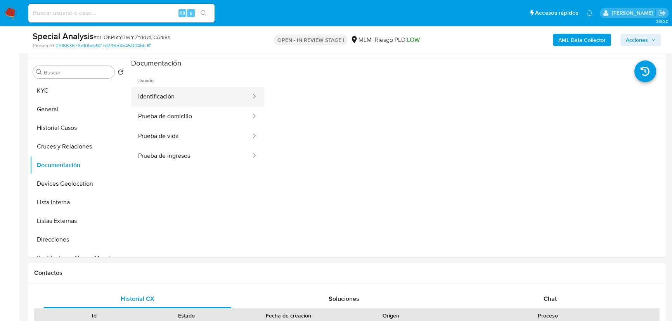
click at [187, 95] on button "Identificación" at bounding box center [191, 97] width 121 height 20
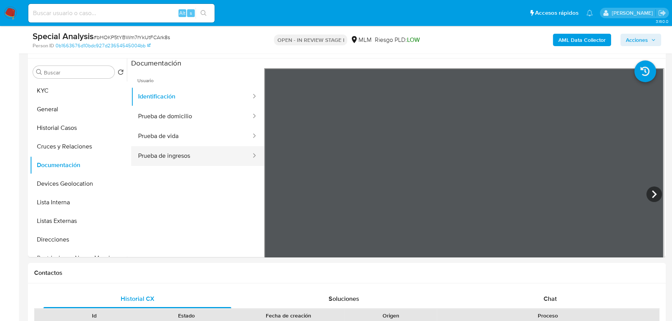
drag, startPoint x: 173, startPoint y: 137, endPoint x: 196, endPoint y: 150, distance: 26.6
click at [177, 136] on button "Prueba de vida" at bounding box center [191, 137] width 121 height 20
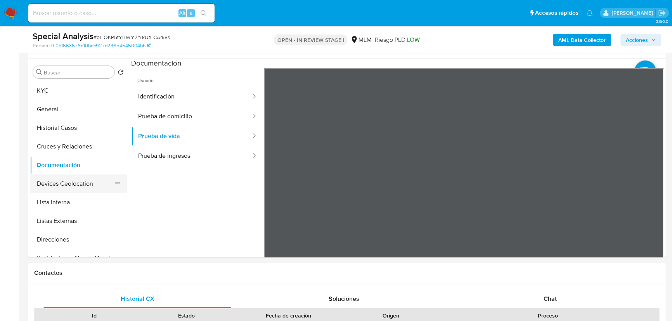
drag, startPoint x: 90, startPoint y: 182, endPoint x: 95, endPoint y: 187, distance: 7.7
click at [90, 182] on button "Devices Geolocation" at bounding box center [75, 184] width 91 height 19
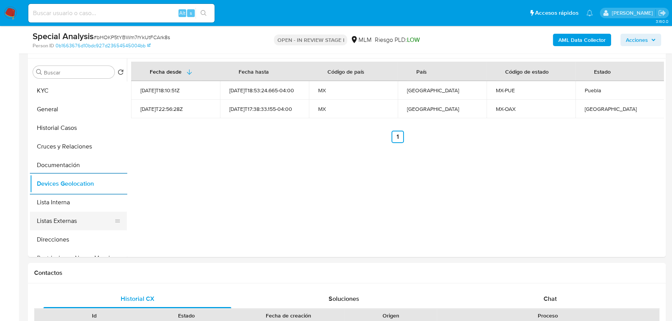
click at [61, 220] on button "Listas Externas" at bounding box center [75, 221] width 91 height 19
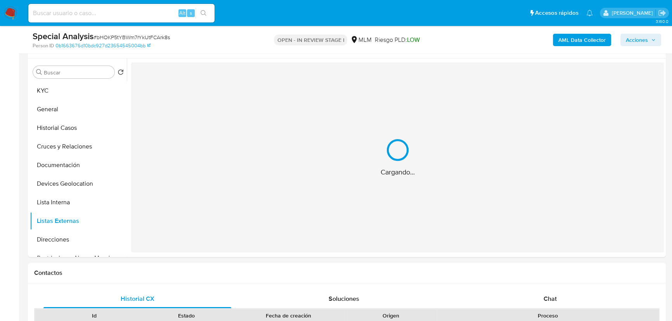
click at [268, 203] on div "Cargando..." at bounding box center [397, 157] width 533 height 190
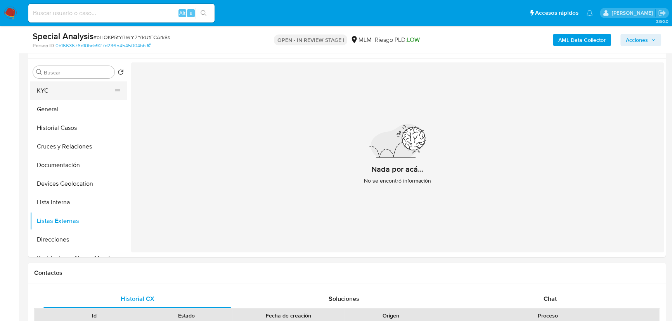
click at [59, 82] on button "KYC" at bounding box center [75, 91] width 91 height 19
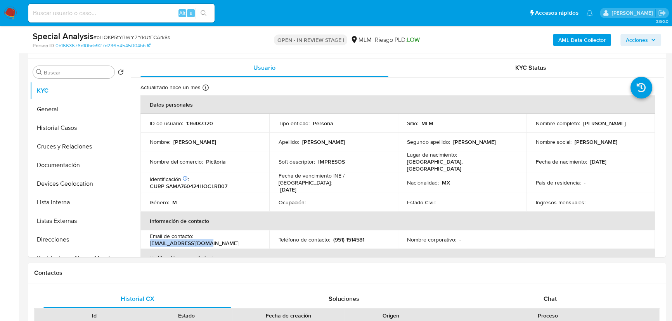
drag, startPoint x: 245, startPoint y: 237, endPoint x: 196, endPoint y: 239, distance: 49.3
click at [196, 239] on td "Email de contacto : picttoria@hotmail.com" at bounding box center [205, 240] width 129 height 19
drag, startPoint x: 253, startPoint y: 236, endPoint x: 196, endPoint y: 236, distance: 57.1
click at [196, 236] on div "Email de contacto : picttoria@hotmail.com" at bounding box center [205, 240] width 110 height 14
copy p "picttoria@hotmail.com"
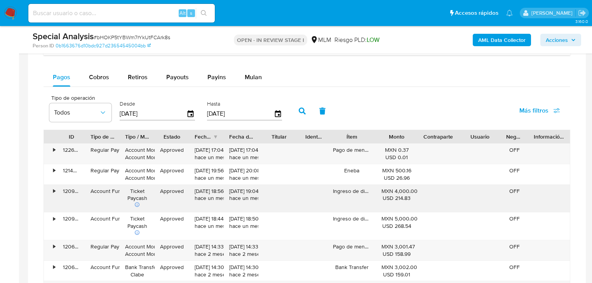
scroll to position [640, 0]
click at [119, 186] on div "Account Fund" at bounding box center [102, 198] width 35 height 28
click at [101, 78] on span "Cobros" at bounding box center [99, 76] width 20 height 9
select select "10"
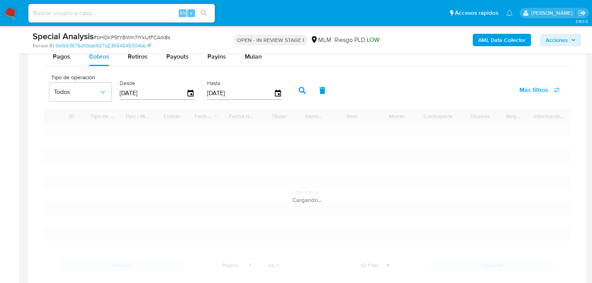
scroll to position [671, 0]
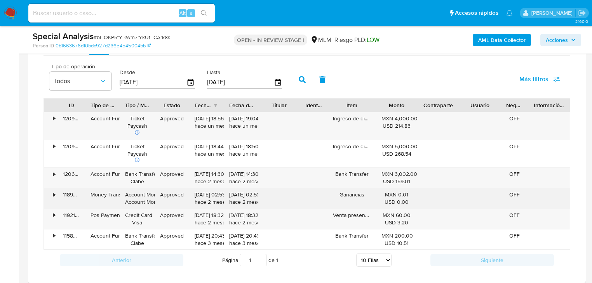
drag, startPoint x: 401, startPoint y: 242, endPoint x: 389, endPoint y: 189, distance: 54.6
click at [389, 195] on div "• 120911665805 Account Fund Ticket Paycash Approved 07/08/2025 18:56:35 hace un…" at bounding box center [306, 181] width 526 height 138
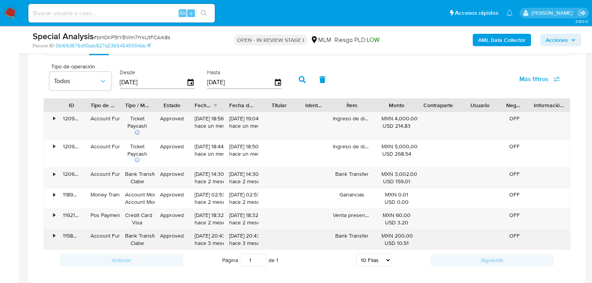
click at [402, 234] on div "MXN 200.00 USD 10.51" at bounding box center [396, 239] width 31 height 15
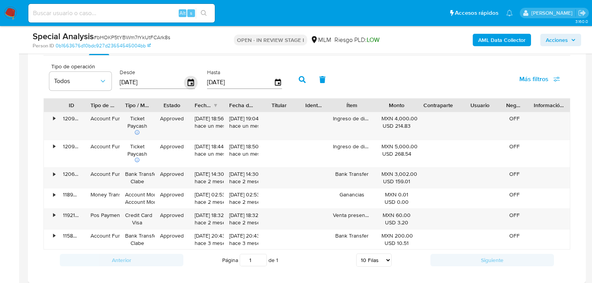
click at [193, 83] on icon "button" at bounding box center [191, 83] width 14 height 14
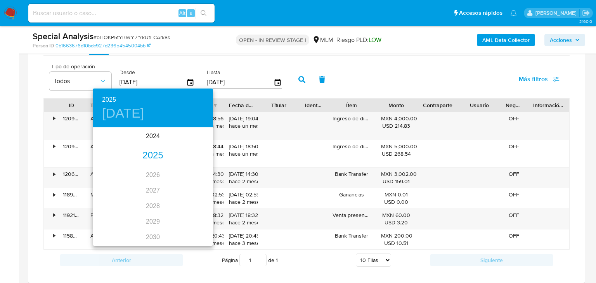
click at [153, 155] on div "2025" at bounding box center [153, 156] width 120 height 16
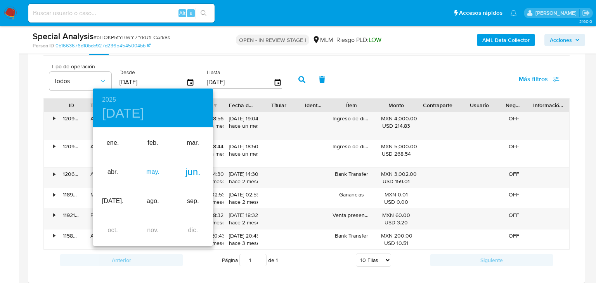
click at [145, 173] on div "may." at bounding box center [153, 172] width 40 height 29
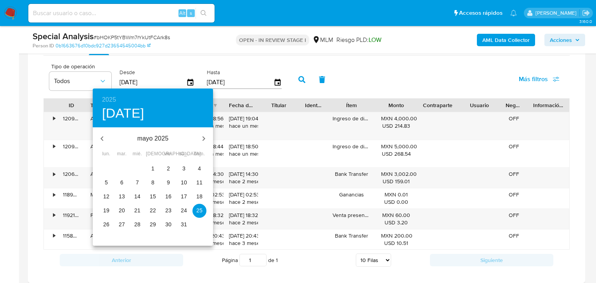
click at [201, 170] on p "4" at bounding box center [199, 169] width 3 height 8
type input "04/05/2025"
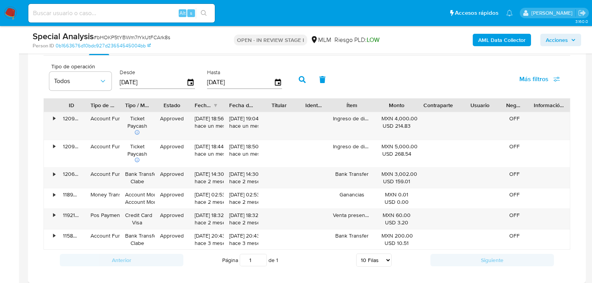
click at [300, 80] on icon "button" at bounding box center [301, 79] width 7 height 7
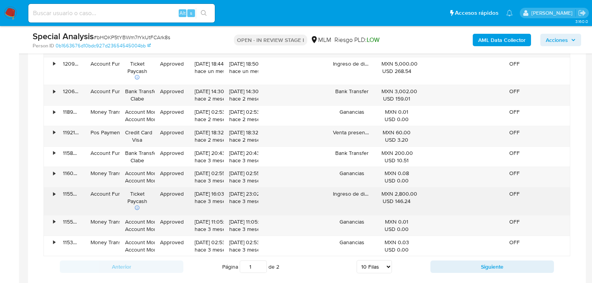
scroll to position [764, 0]
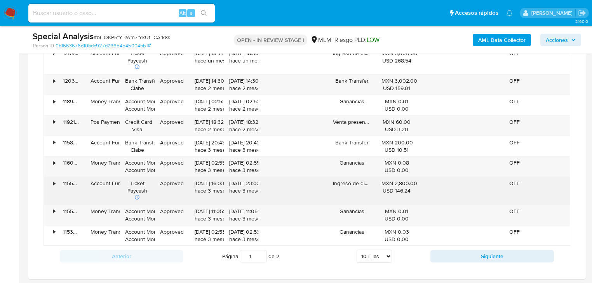
drag, startPoint x: 397, startPoint y: 189, endPoint x: 154, endPoint y: 184, distance: 242.6
click at [159, 184] on div "• 115531649065 Account Fund Ticket Paycash Approved 22/06/2025 16:03:41 hace 3 …" at bounding box center [307, 191] width 526 height 28
click at [52, 186] on div "•" at bounding box center [51, 191] width 14 height 28
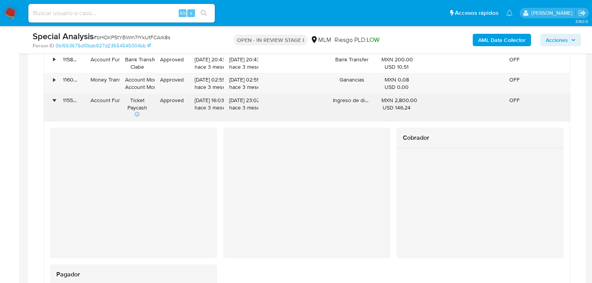
scroll to position [857, 0]
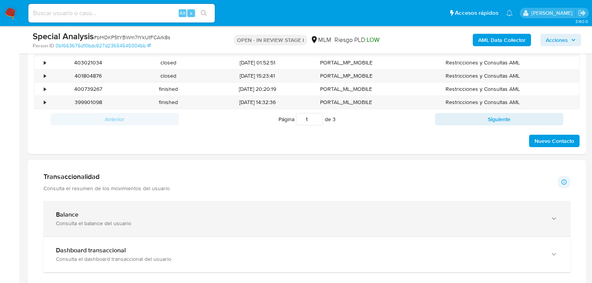
click at [121, 220] on div "Consulta el balance del usuario" at bounding box center [299, 223] width 486 height 7
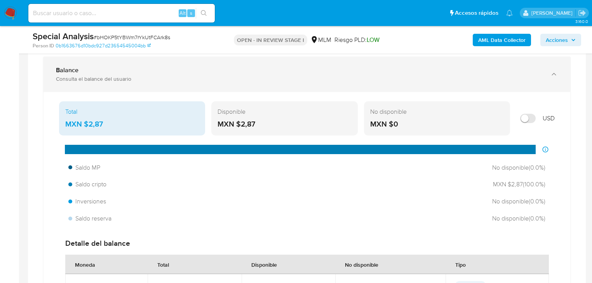
scroll to position [578, 0]
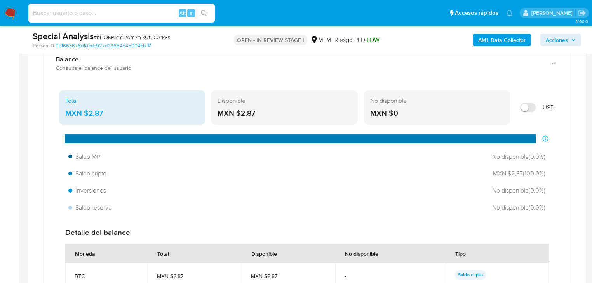
click at [73, 16] on input at bounding box center [121, 13] width 186 height 10
paste input "ABRAHAM GUSTAVO SALINAS MARTINE"
type input "ABRAHAM GUSTAVO SALINAS MARTINE"
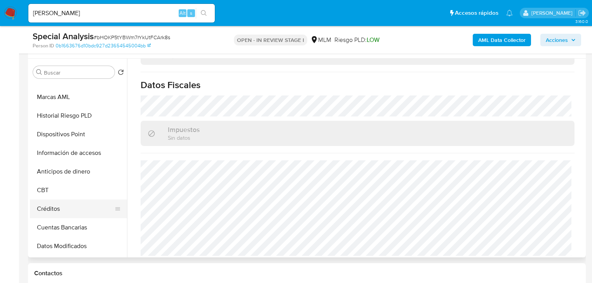
scroll to position [124, 0]
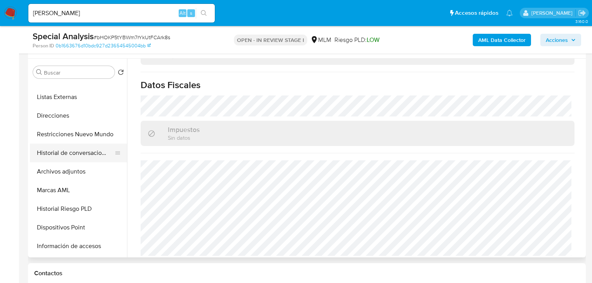
click at [92, 130] on button "Restricciones Nuevo Mundo" at bounding box center [78, 134] width 97 height 19
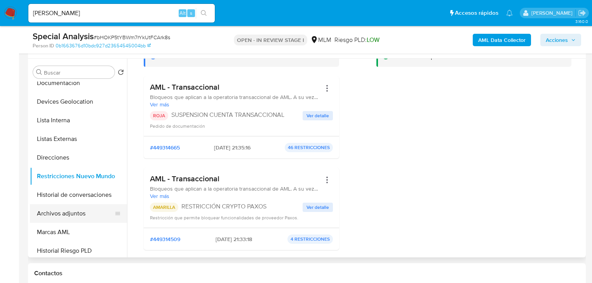
scroll to position [93, 0]
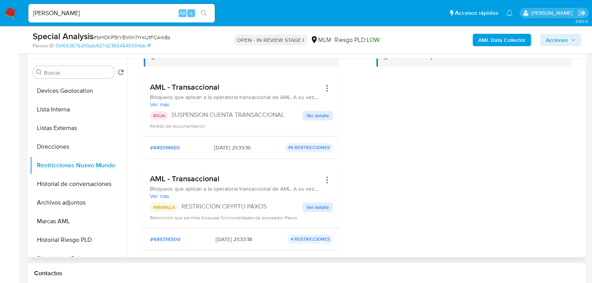
drag, startPoint x: 82, startPoint y: 203, endPoint x: 182, endPoint y: 208, distance: 99.9
click at [85, 203] on button "Archivos adjuntos" at bounding box center [78, 202] width 97 height 19
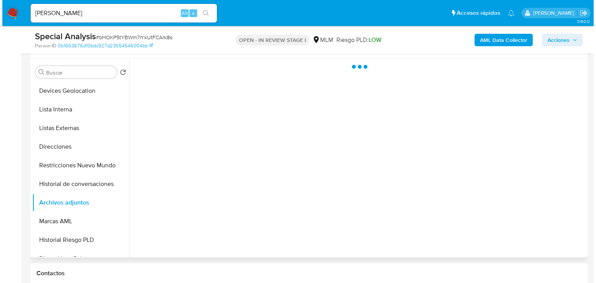
scroll to position [0, 0]
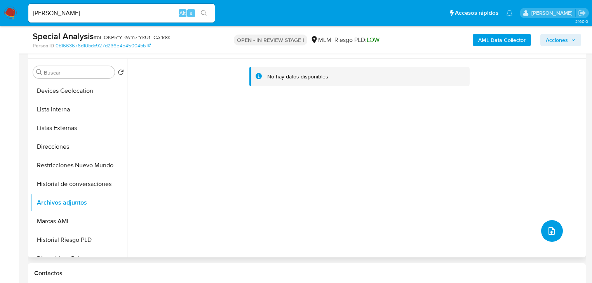
drag, startPoint x: 550, startPoint y: 231, endPoint x: 549, endPoint y: 227, distance: 4.0
click at [549, 227] on icon "upload-file" at bounding box center [550, 230] width 9 height 9
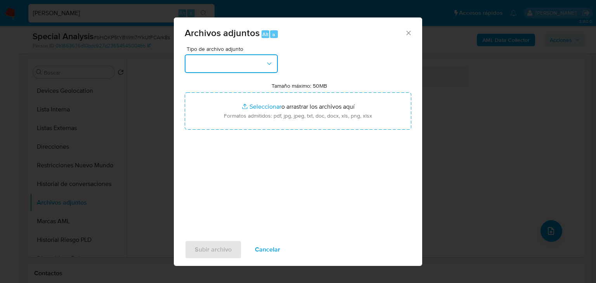
click at [228, 61] on button "button" at bounding box center [231, 63] width 93 height 19
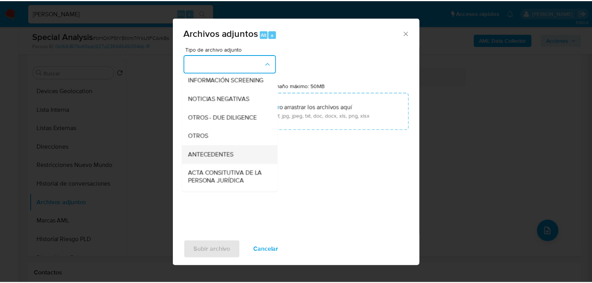
scroll to position [84, 0]
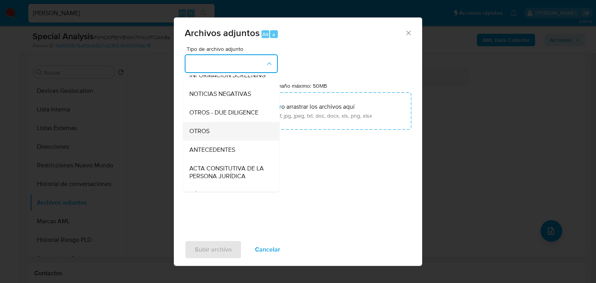
click at [210, 141] on div "OTROS" at bounding box center [228, 131] width 79 height 19
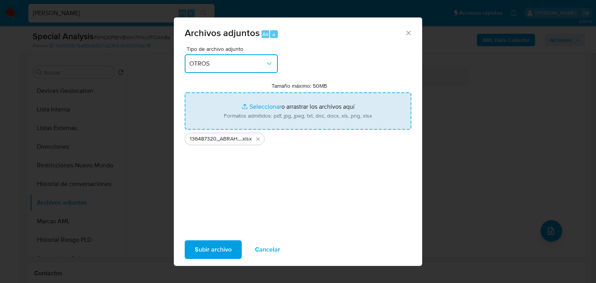
type input "C:\fakepath\136487320_ABRAHAM GUSTAVO SALINAS MARTINEZ_AGO25.pdf"
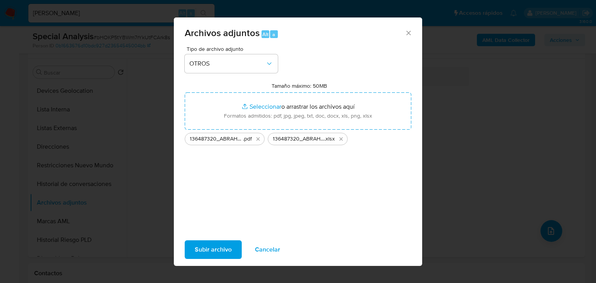
drag, startPoint x: 217, startPoint y: 250, endPoint x: 352, endPoint y: 280, distance: 138.3
click at [218, 250] on span "Subir archivo" at bounding box center [213, 249] width 37 height 17
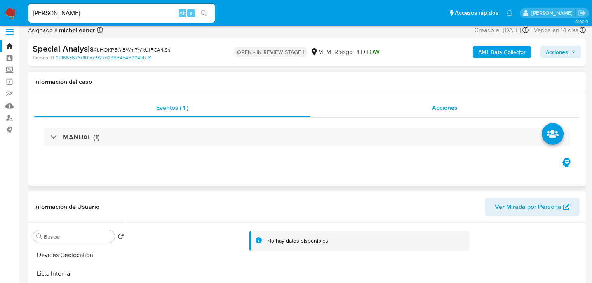
scroll to position [0, 0]
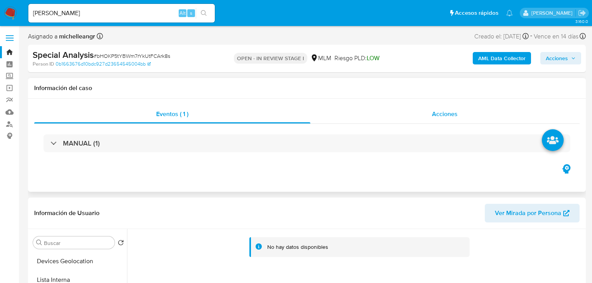
click at [433, 107] on div "Acciones" at bounding box center [444, 114] width 269 height 19
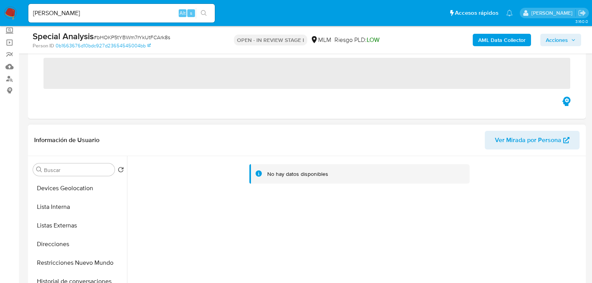
scroll to position [93, 0]
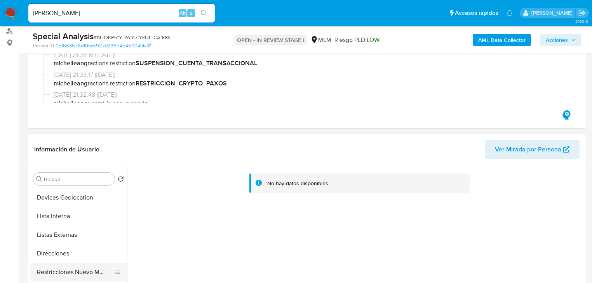
click at [72, 265] on button "Restricciones Nuevo Mundo" at bounding box center [75, 272] width 91 height 19
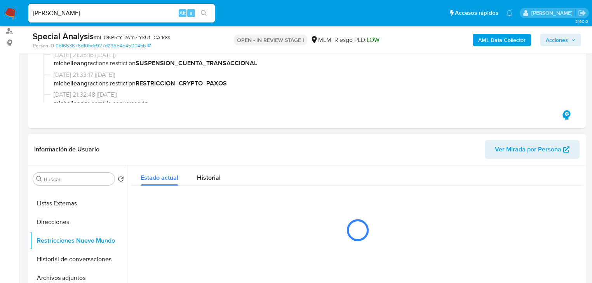
scroll to position [155, 0]
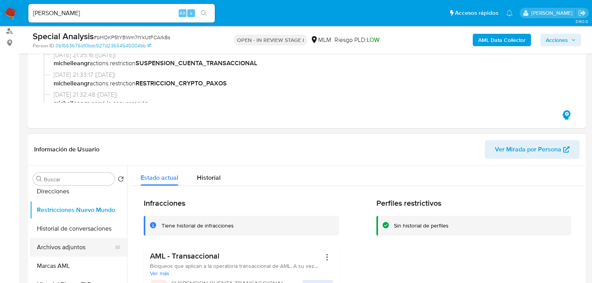
click at [76, 253] on button "Archivos adjuntos" at bounding box center [75, 247] width 91 height 19
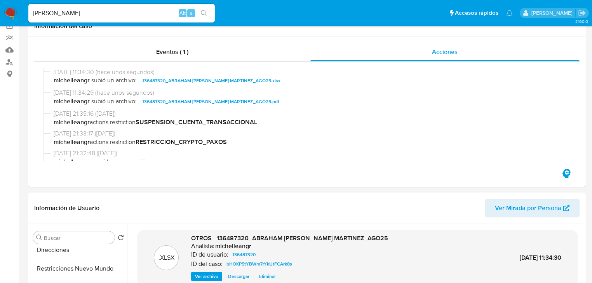
scroll to position [0, 0]
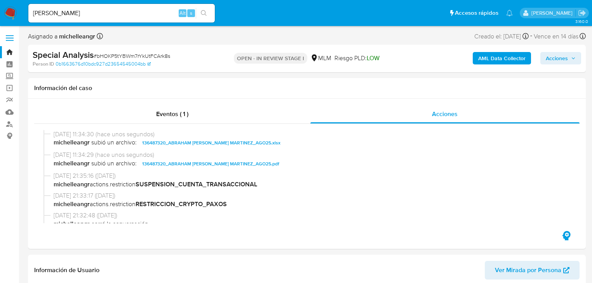
click at [566, 59] on span "Acciones" at bounding box center [560, 58] width 30 height 11
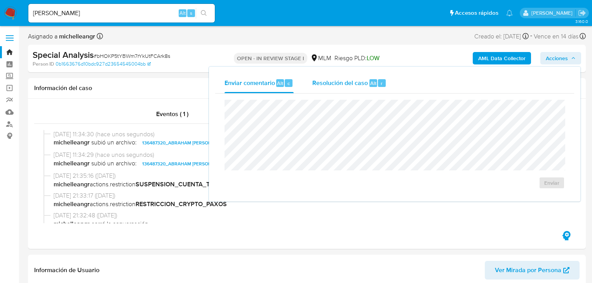
click at [339, 83] on span "Resolución del caso" at bounding box center [340, 82] width 56 height 9
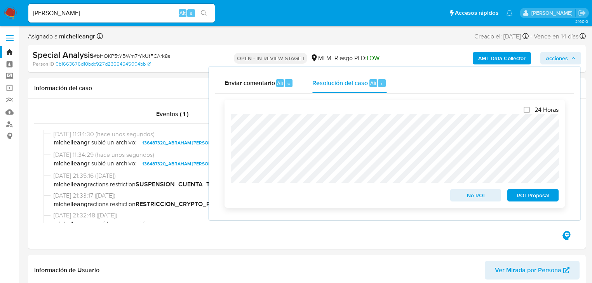
click at [527, 197] on span "ROI Proposal" at bounding box center [532, 195] width 40 height 11
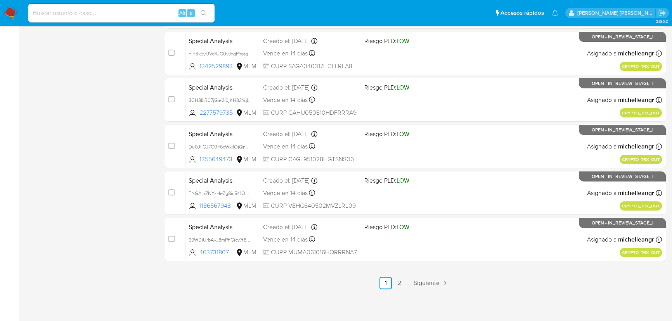
scroll to position [318, 0]
click at [41, 112] on div "1-10 de 12 resultados Borrar filtros michelleangr OPEN Clasificación Ver más sp…" at bounding box center [90, 29] width 124 height 519
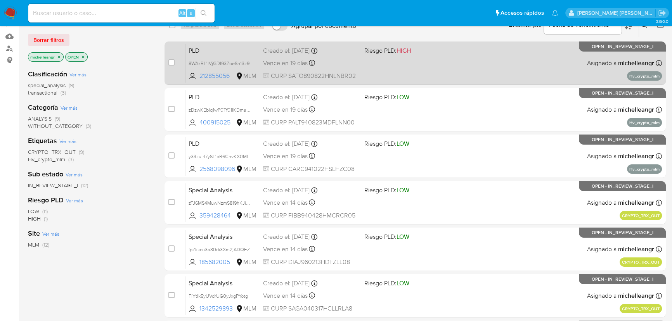
scroll to position [0, 0]
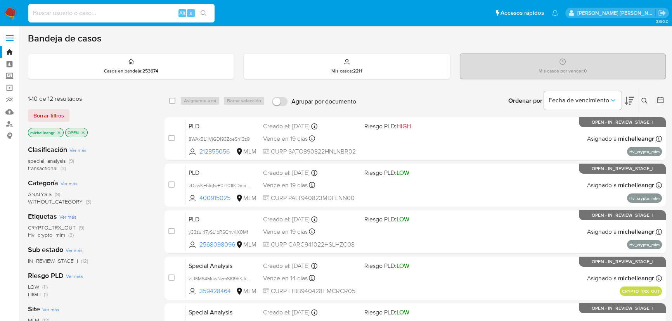
click at [140, 17] on input at bounding box center [121, 13] width 186 height 10
paste input "115640097"
type input "115640097"
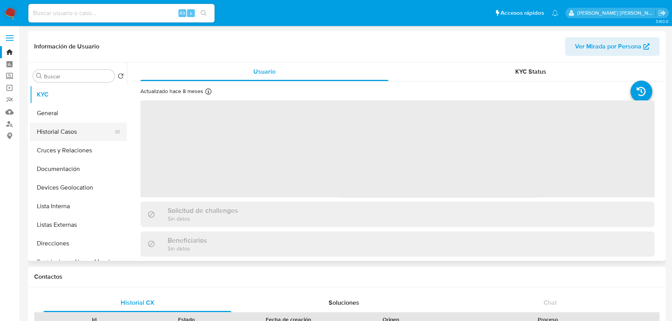
click at [62, 132] on button "Historial Casos" at bounding box center [75, 132] width 91 height 19
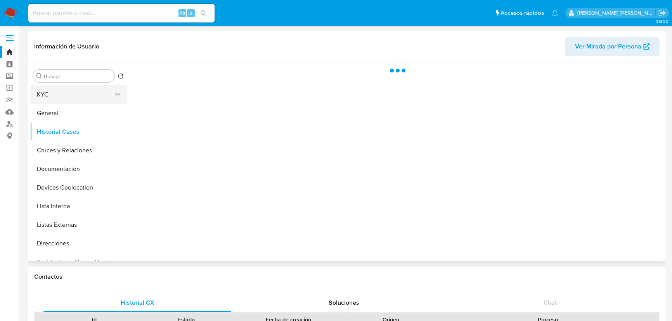
select select "10"
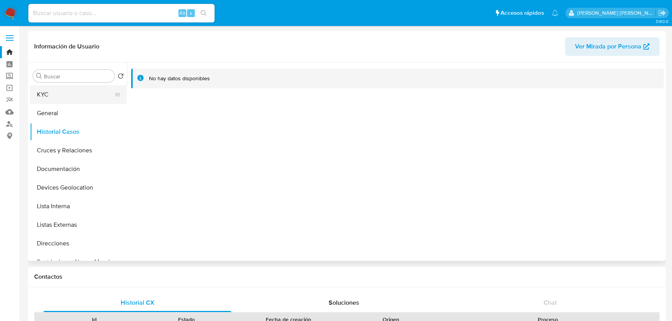
click at [42, 96] on button "KYC" at bounding box center [75, 94] width 91 height 19
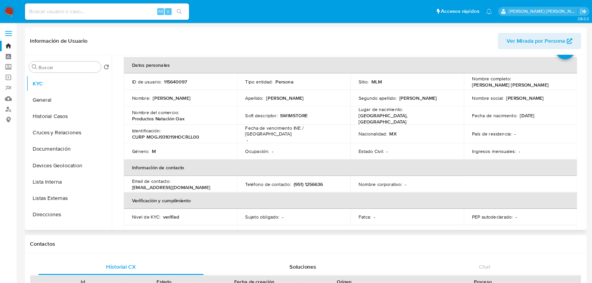
scroll to position [35, 0]
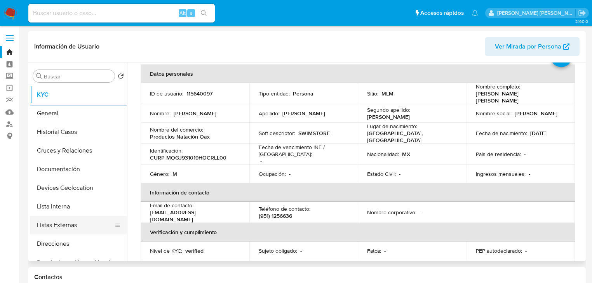
click at [71, 232] on button "Listas Externas" at bounding box center [75, 225] width 91 height 19
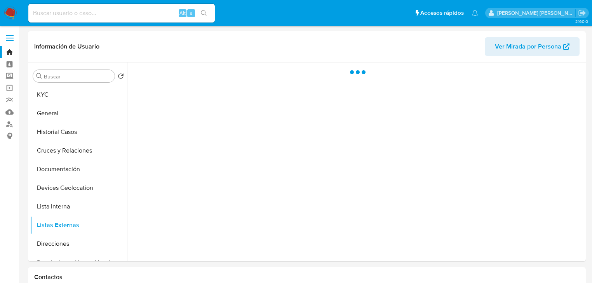
scroll to position [0, 0]
click at [200, 178] on div at bounding box center [355, 161] width 456 height 199
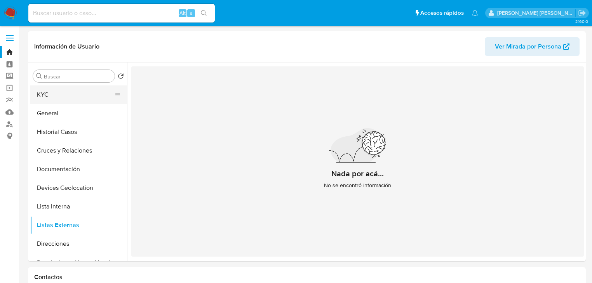
drag, startPoint x: 67, startPoint y: 93, endPoint x: 111, endPoint y: 98, distance: 45.0
click at [71, 92] on button "KYC" at bounding box center [75, 94] width 91 height 19
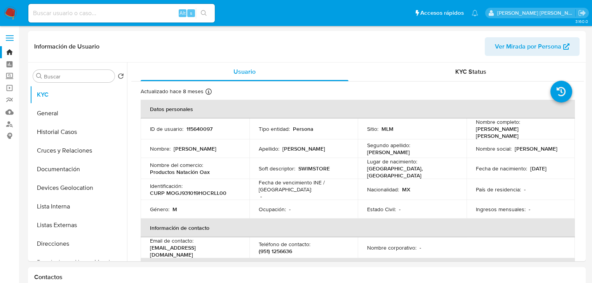
click at [202, 125] on p "115640097" at bounding box center [199, 128] width 26 height 7
copy p "115640097"
click at [199, 189] on p "CURP MOGJ931019HOCRLL00" at bounding box center [188, 192] width 76 height 7
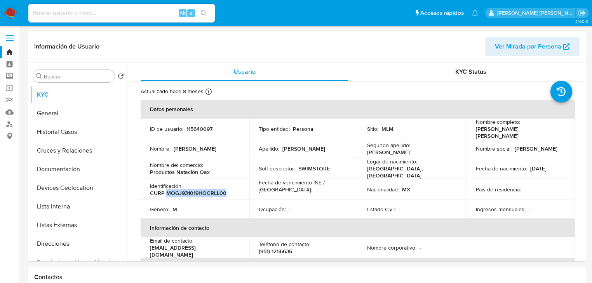
copy p "MOGJ931019HOCRLL00"
drag, startPoint x: 589, startPoint y: 159, endPoint x: 576, endPoint y: 167, distance: 15.4
drag, startPoint x: 63, startPoint y: 175, endPoint x: 163, endPoint y: 173, distance: 99.8
click at [63, 175] on button "Documentación" at bounding box center [78, 169] width 97 height 19
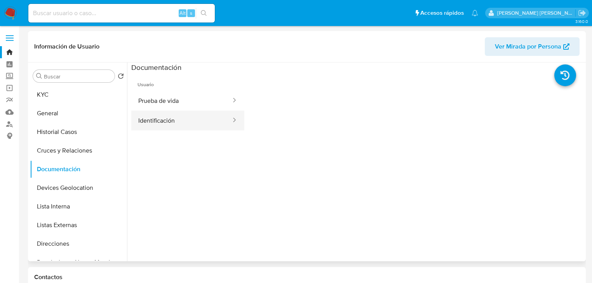
drag, startPoint x: 182, startPoint y: 104, endPoint x: 229, endPoint y: 110, distance: 47.8
click at [182, 104] on button "Prueba de vida" at bounding box center [181, 101] width 101 height 20
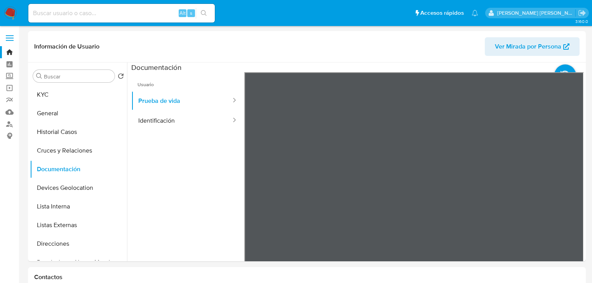
click at [9, 12] on img at bounding box center [10, 13] width 13 height 13
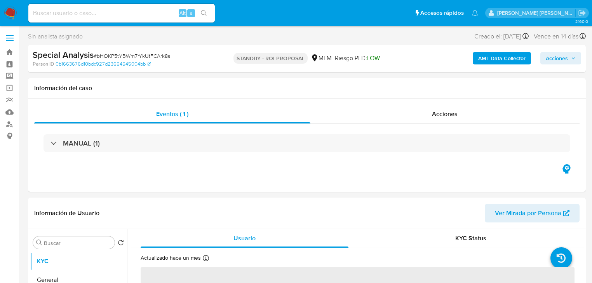
select select "10"
click at [455, 107] on div "Acciones" at bounding box center [444, 114] width 269 height 19
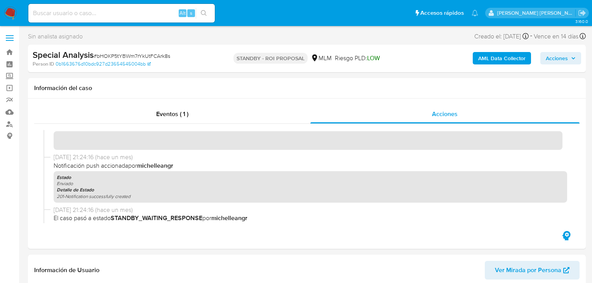
scroll to position [342, 0]
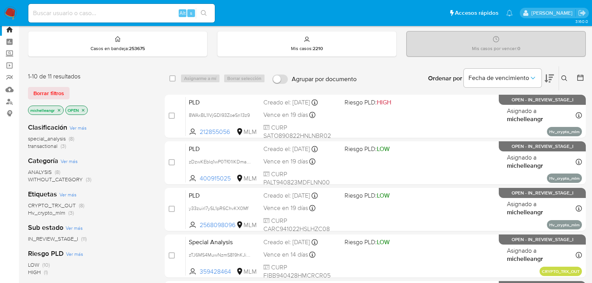
scroll to position [93, 0]
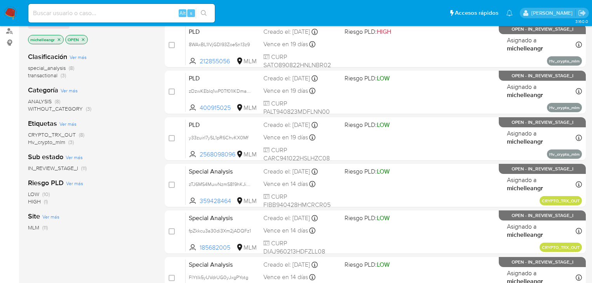
click at [63, 171] on span "IN_REVIEW_STAGE_I" at bounding box center [53, 168] width 50 height 8
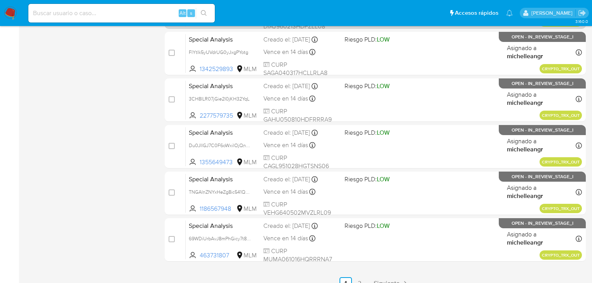
scroll to position [171, 0]
